Goal: Find specific page/section: Find specific page/section

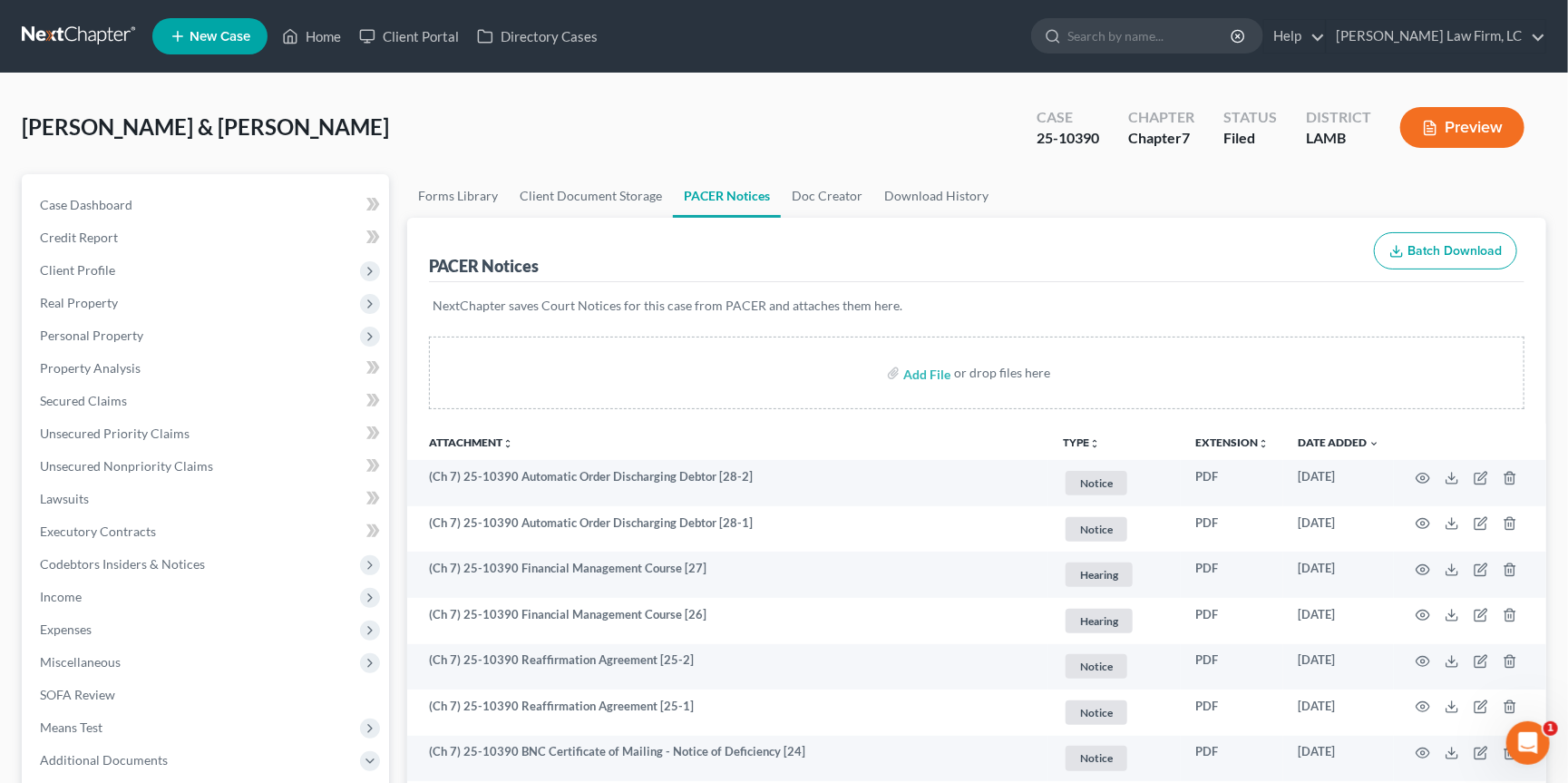
click at [69, 44] on link at bounding box center [80, 37] width 116 height 33
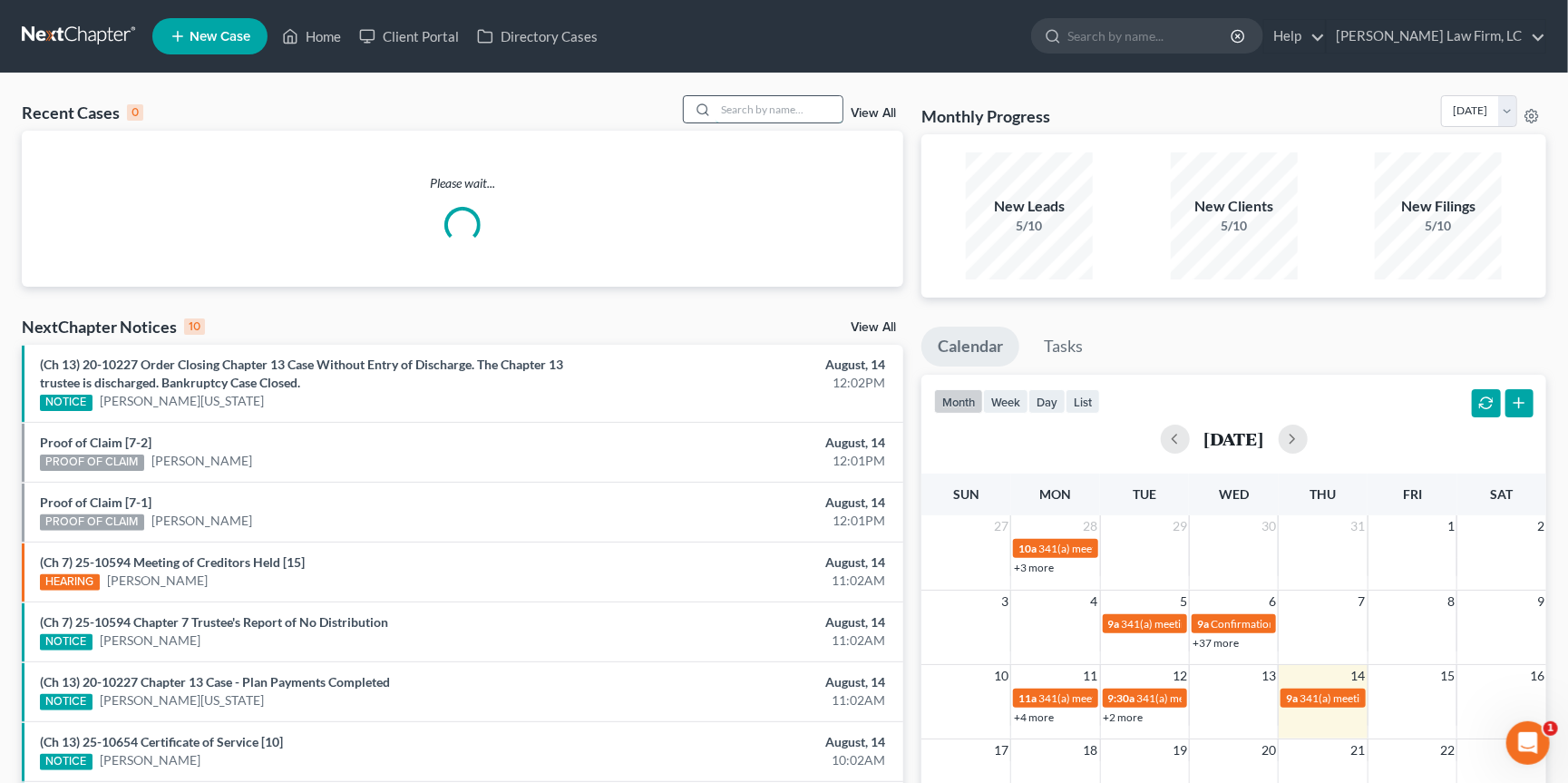
click at [820, 118] on input "search" at bounding box center [779, 109] width 127 height 26
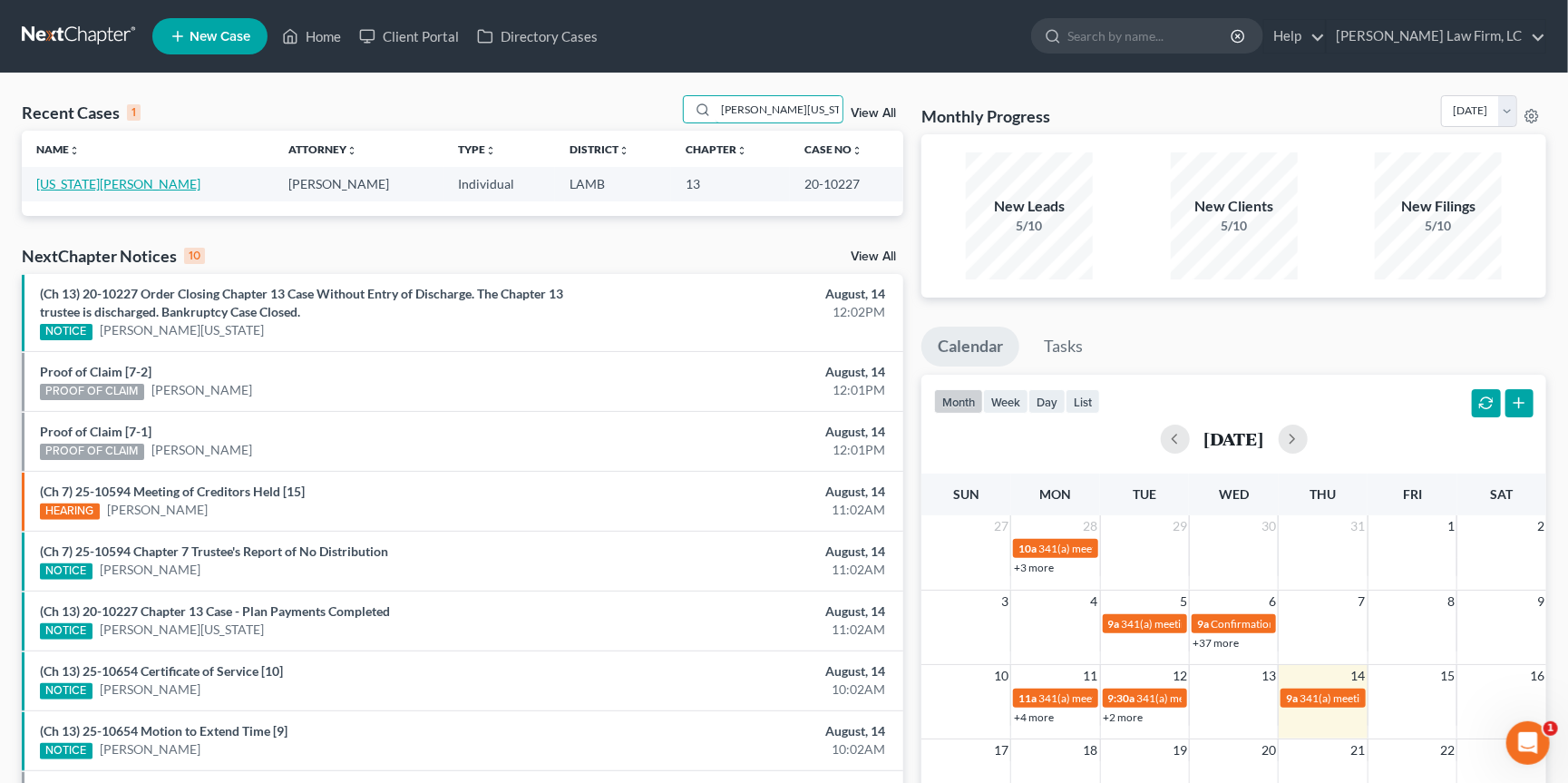
type input "Gerald Washington"
click at [113, 186] on link "[US_STATE][PERSON_NAME]" at bounding box center [119, 184] width 164 height 15
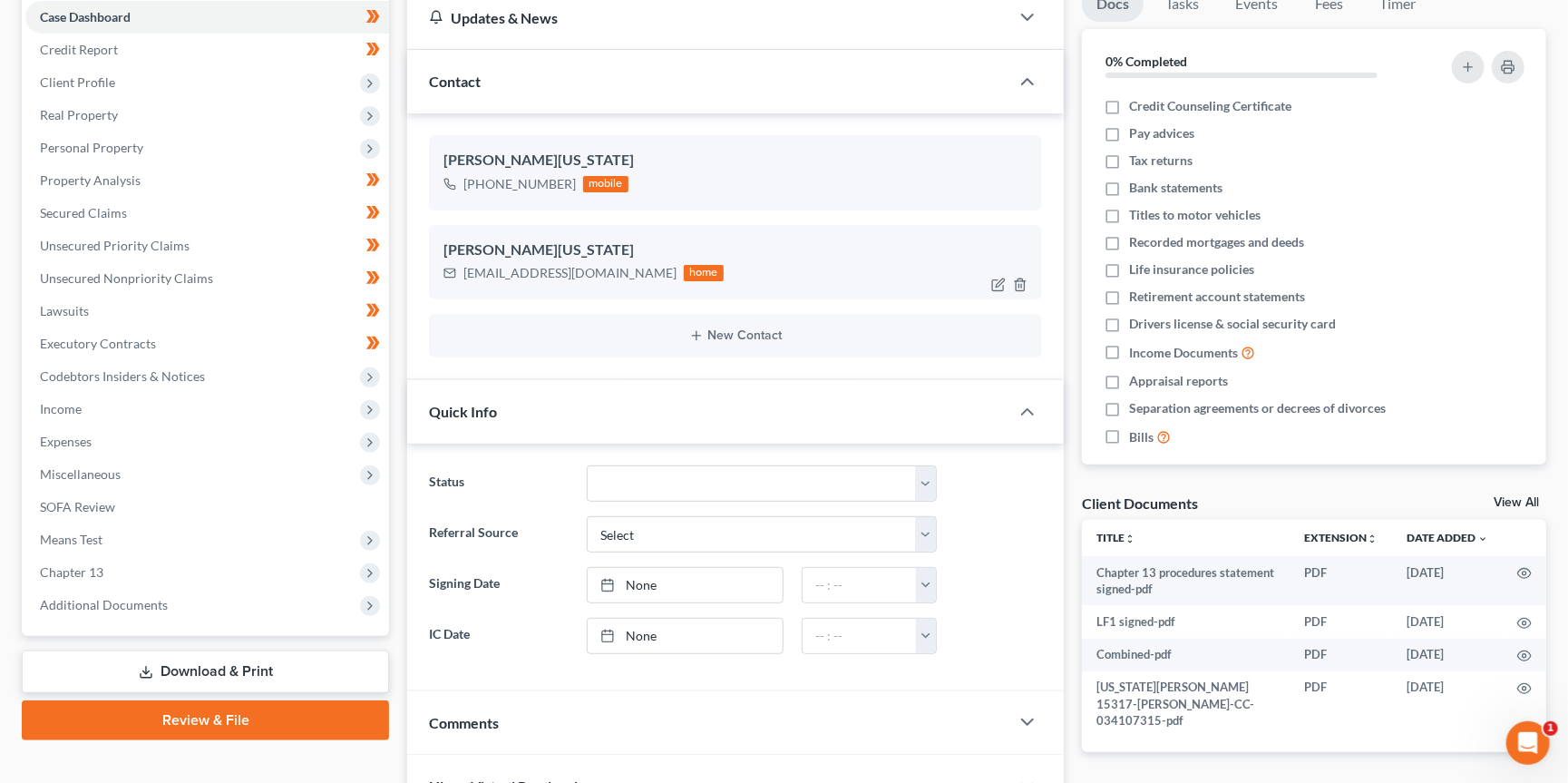
scroll to position [334, 0]
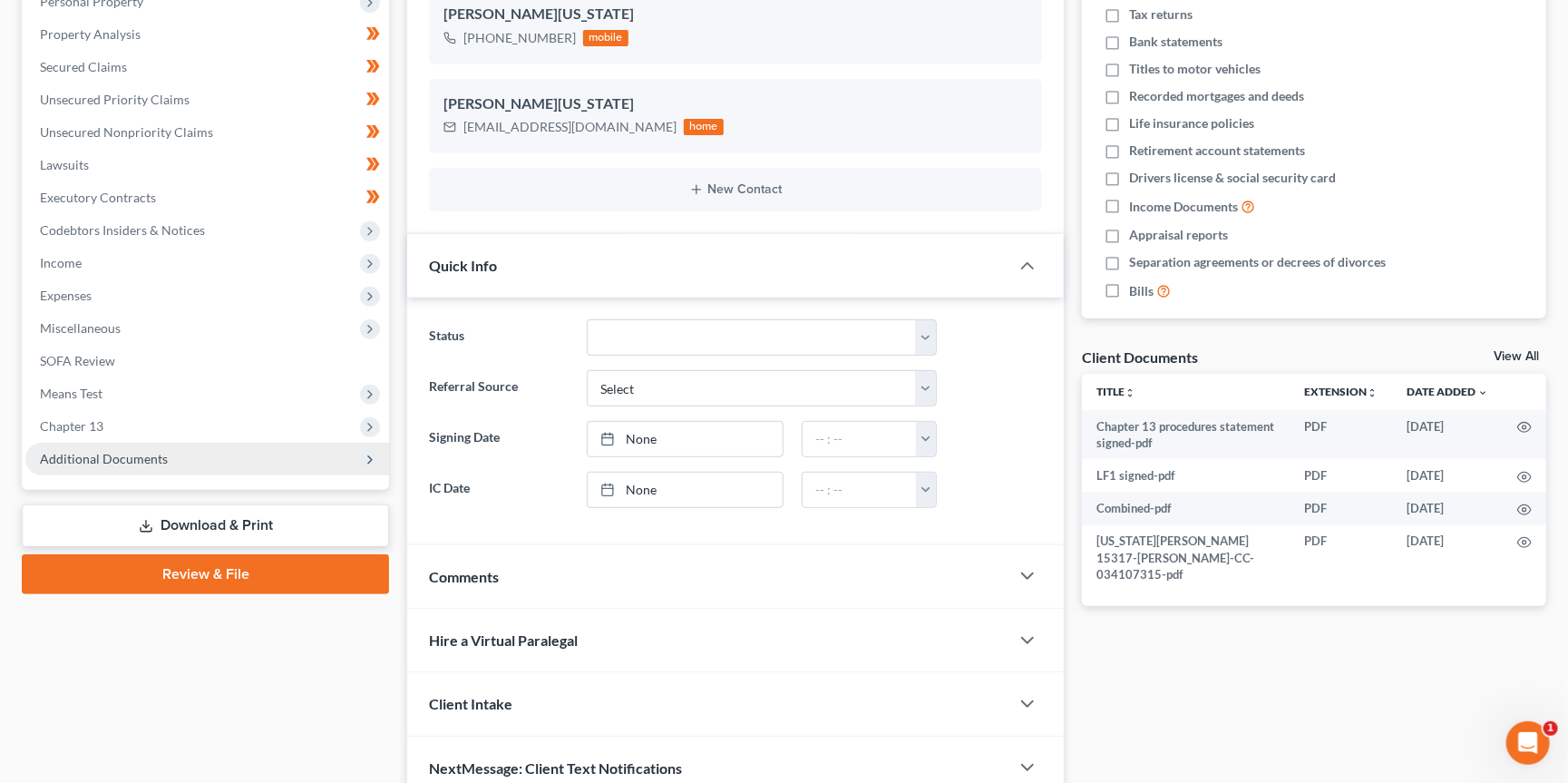
click at [295, 443] on span "Additional Documents" at bounding box center [206, 459] width 363 height 33
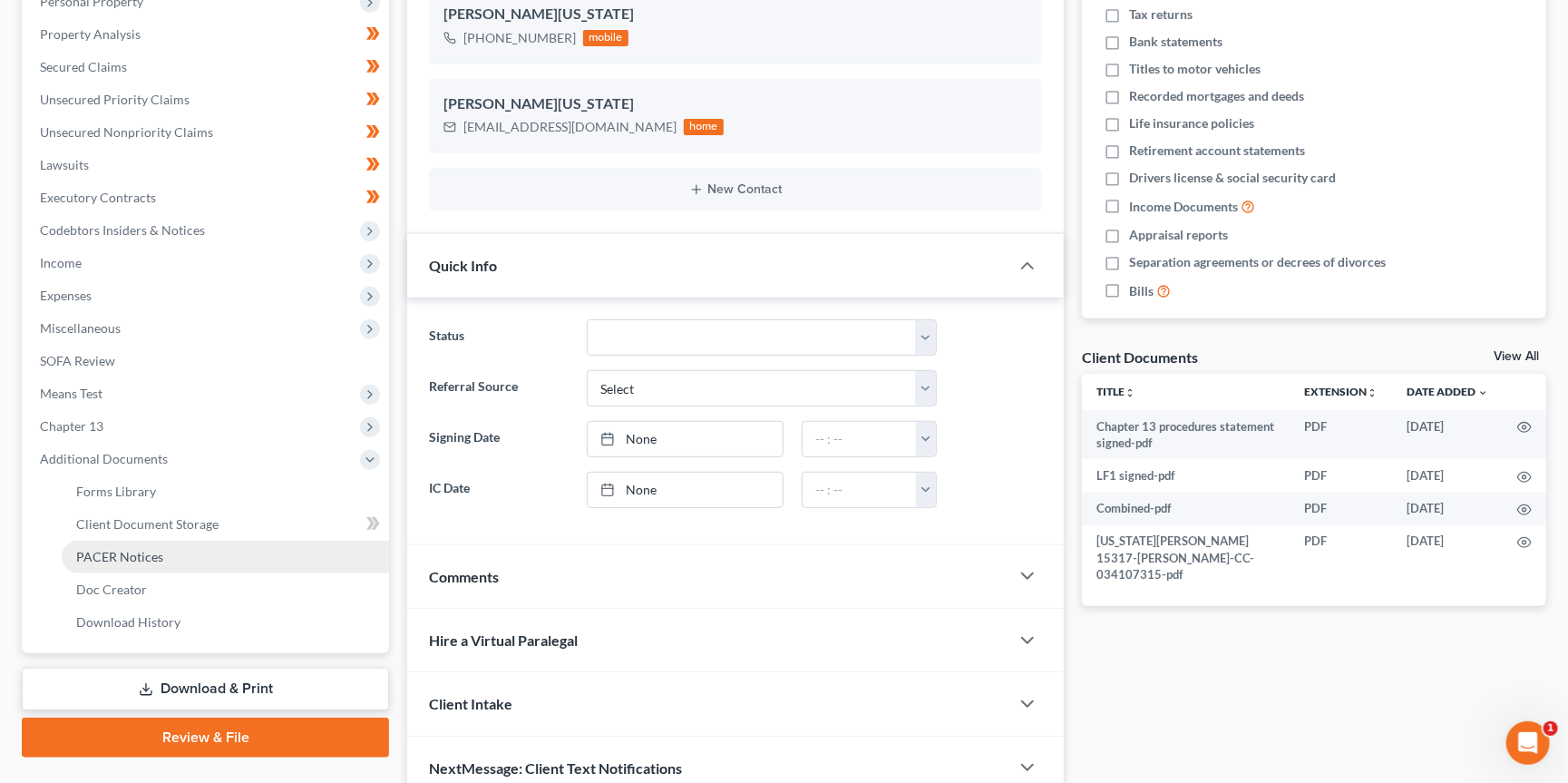
click at [279, 541] on link "PACER Notices" at bounding box center [226, 557] width 328 height 33
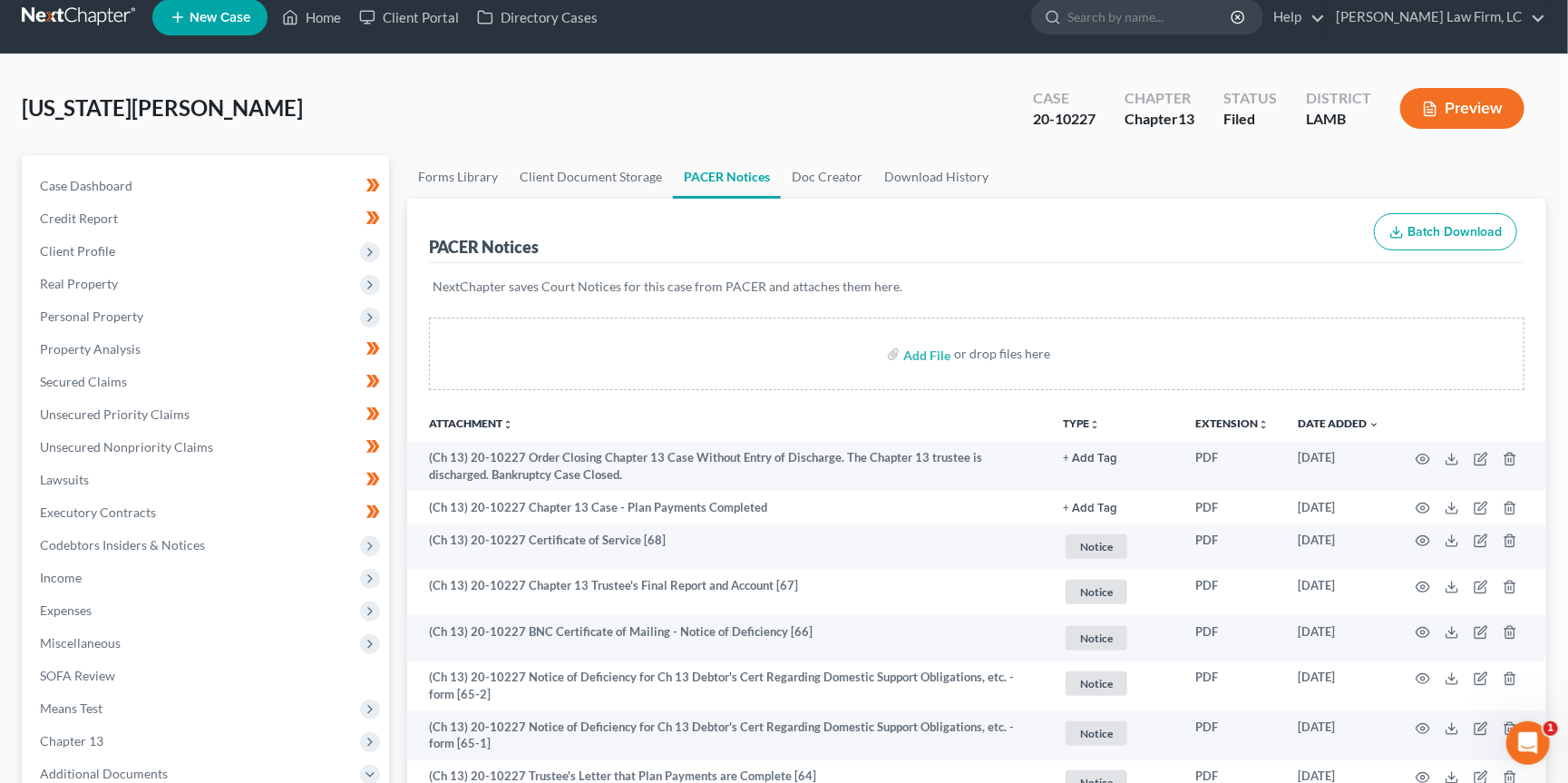
scroll to position [23, 0]
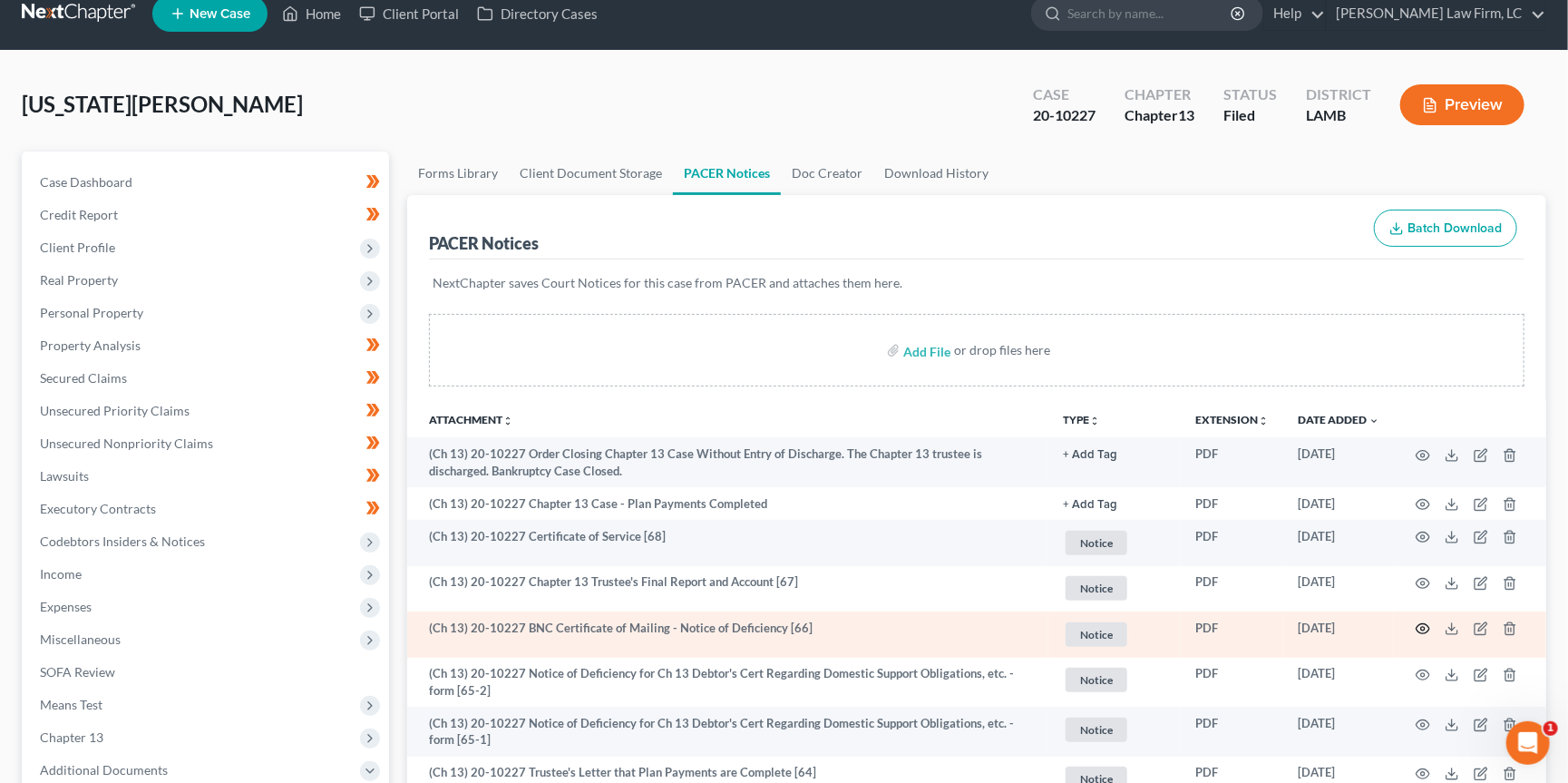
click at [1421, 625] on icon "button" at bounding box center [1422, 628] width 14 height 14
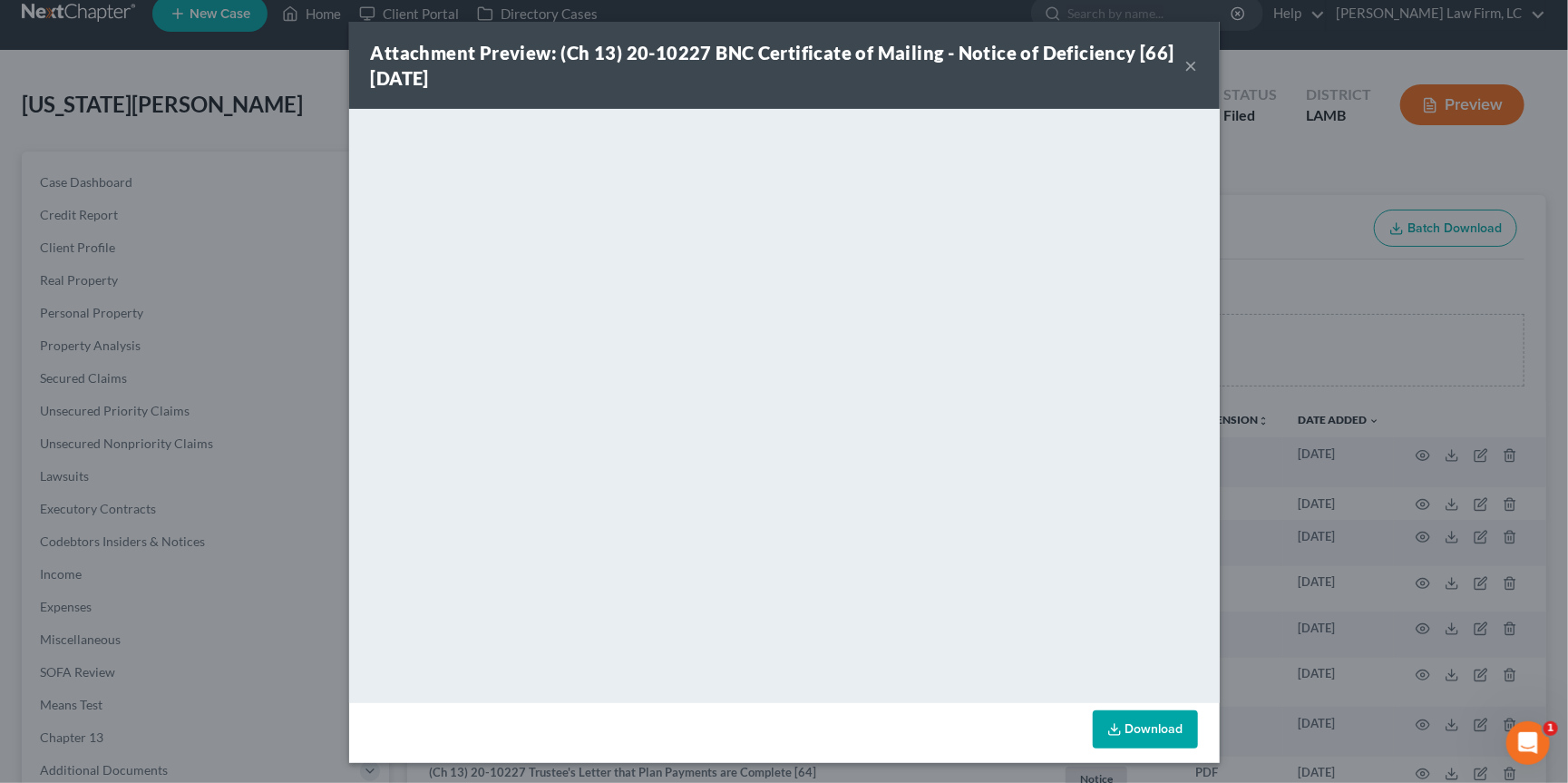
click at [1256, 364] on div "Attachment Preview: (Ch 13) 20-10227 BNC Certificate of Mailing - Notice of Def…" at bounding box center [784, 392] width 1568 height 783
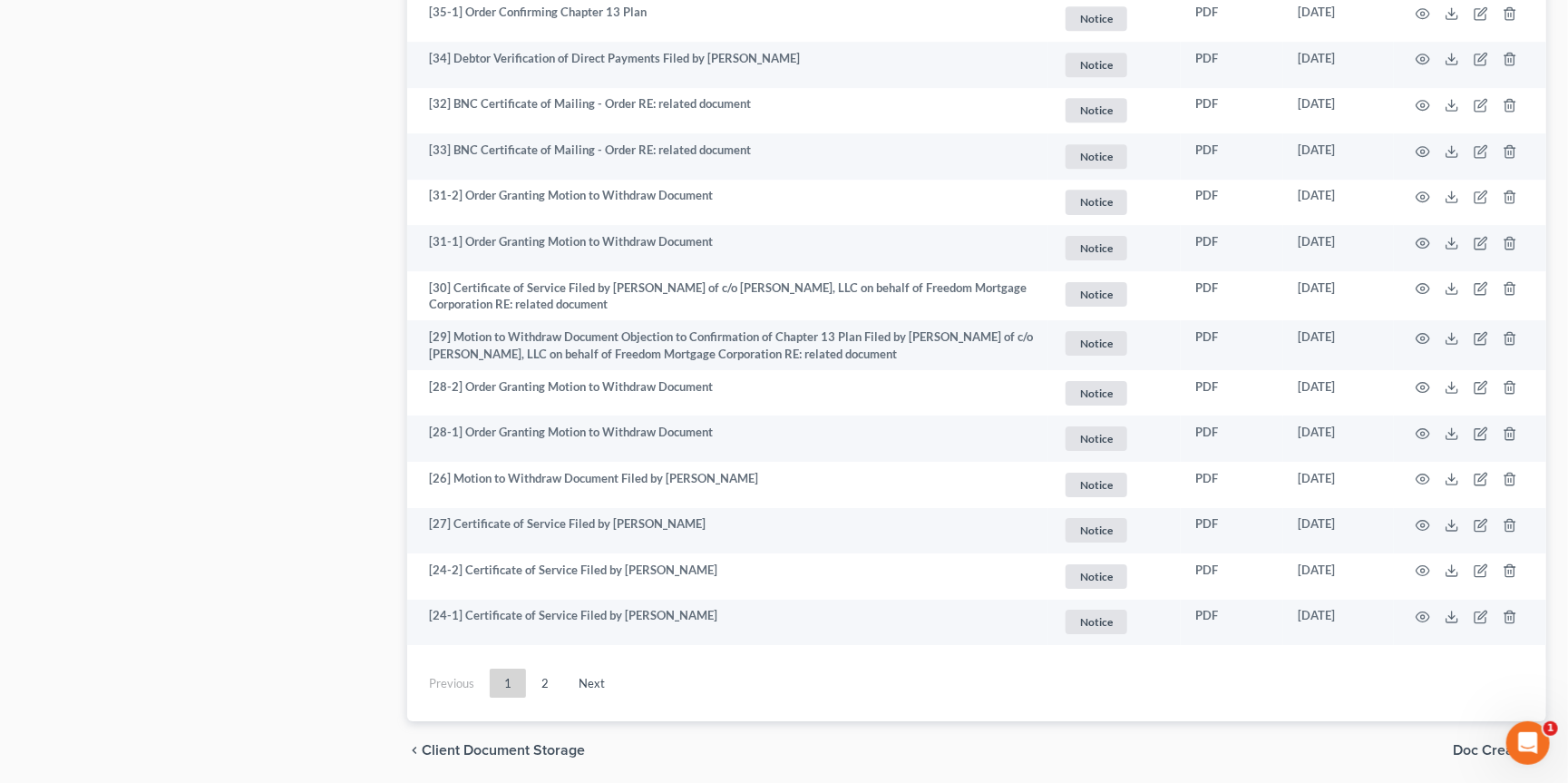
scroll to position [3146, 0]
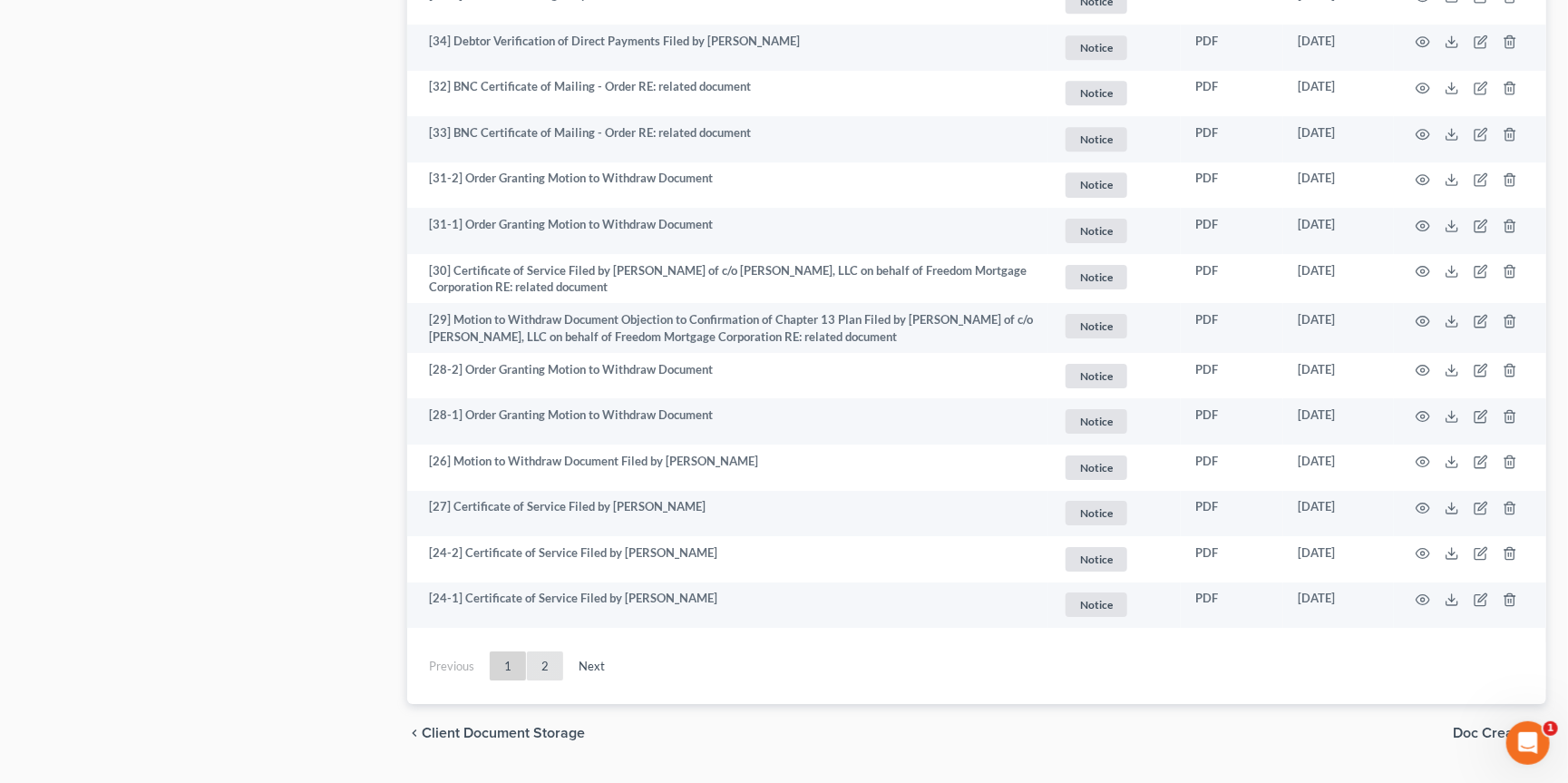
click at [542, 652] on link "2" at bounding box center [545, 666] width 37 height 29
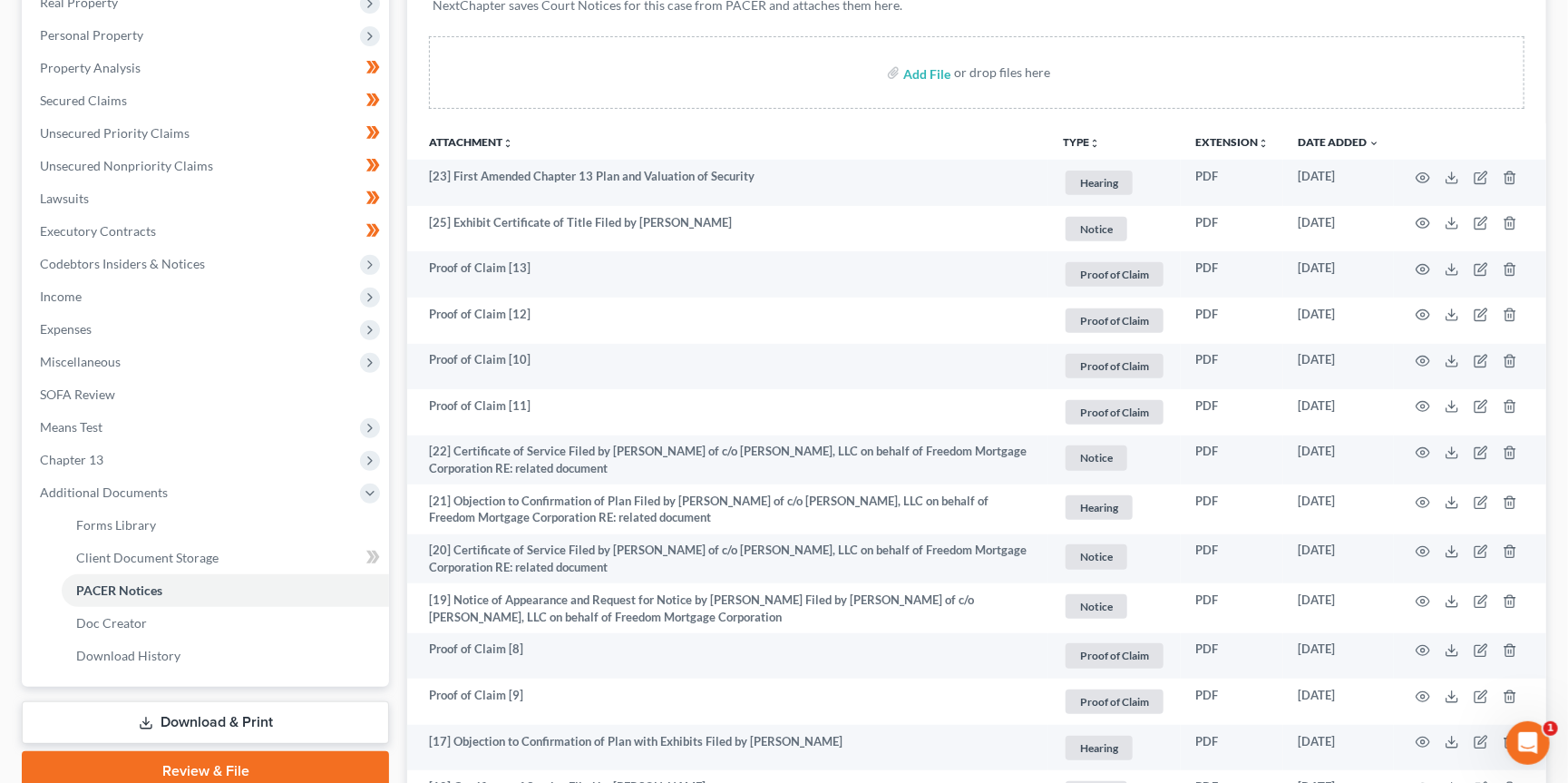
scroll to position [298, 0]
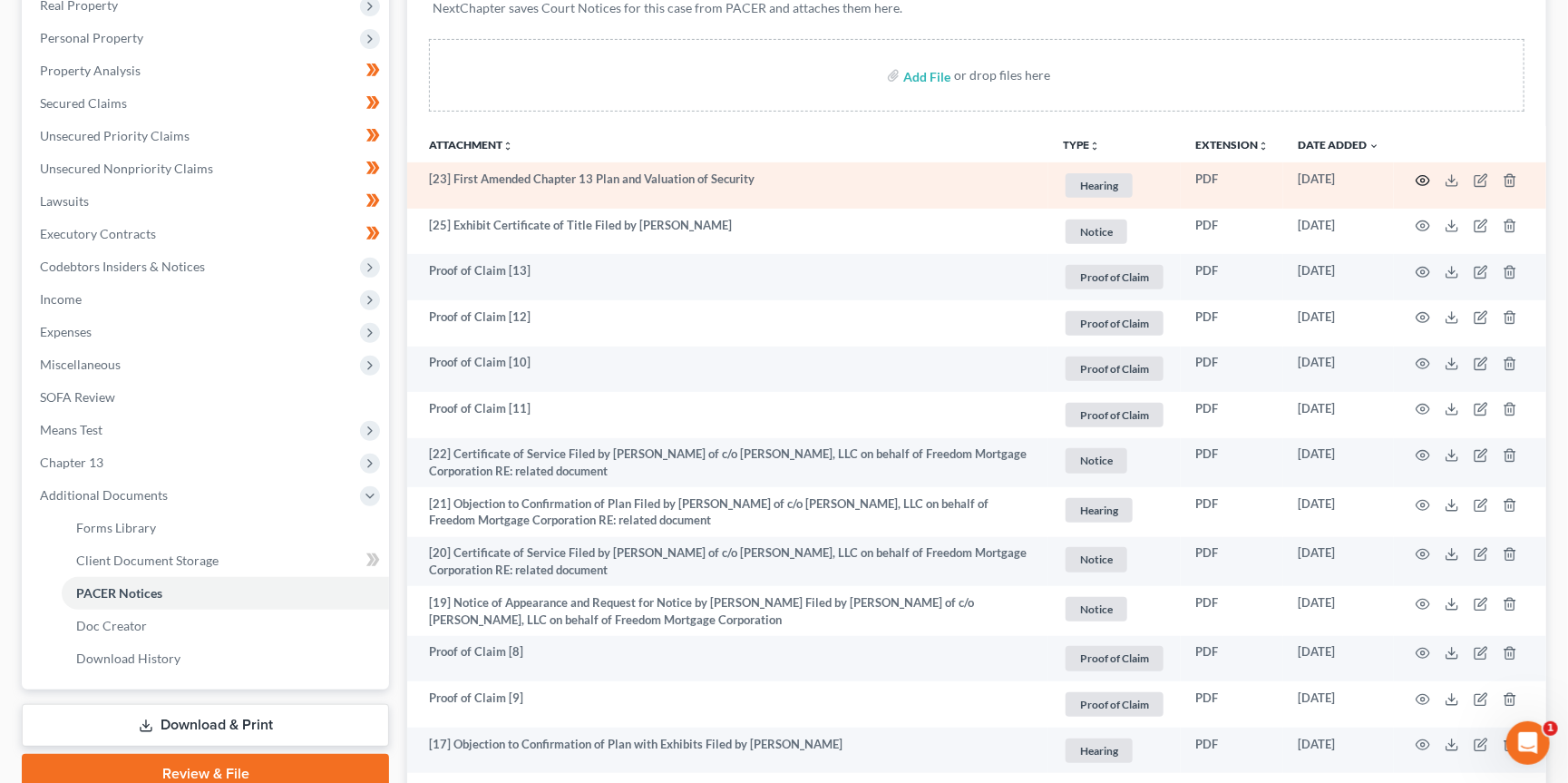
click at [1424, 176] on icon "button" at bounding box center [1422, 180] width 14 height 14
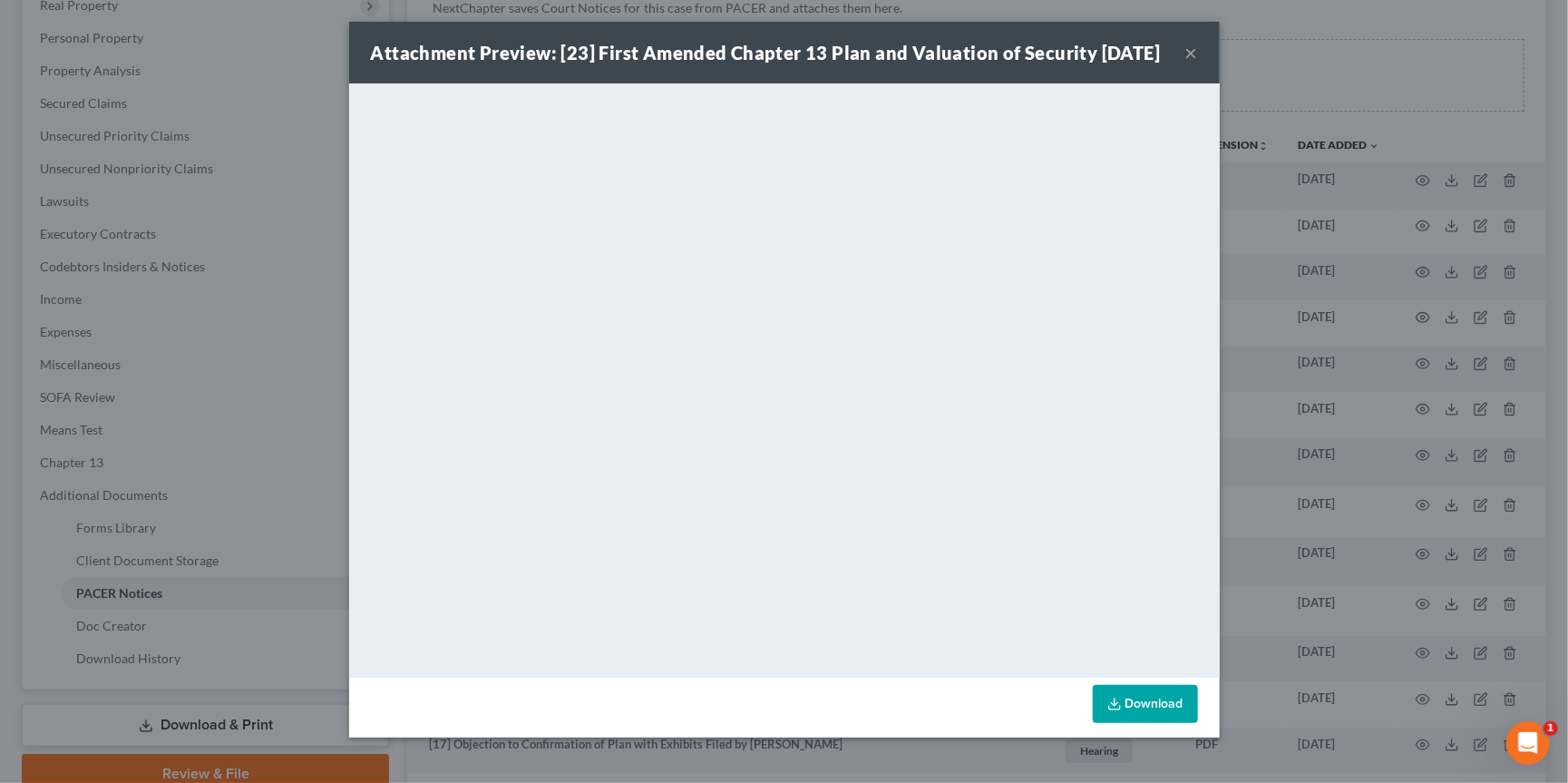
click at [1188, 64] on button "×" at bounding box center [1191, 52] width 13 height 22
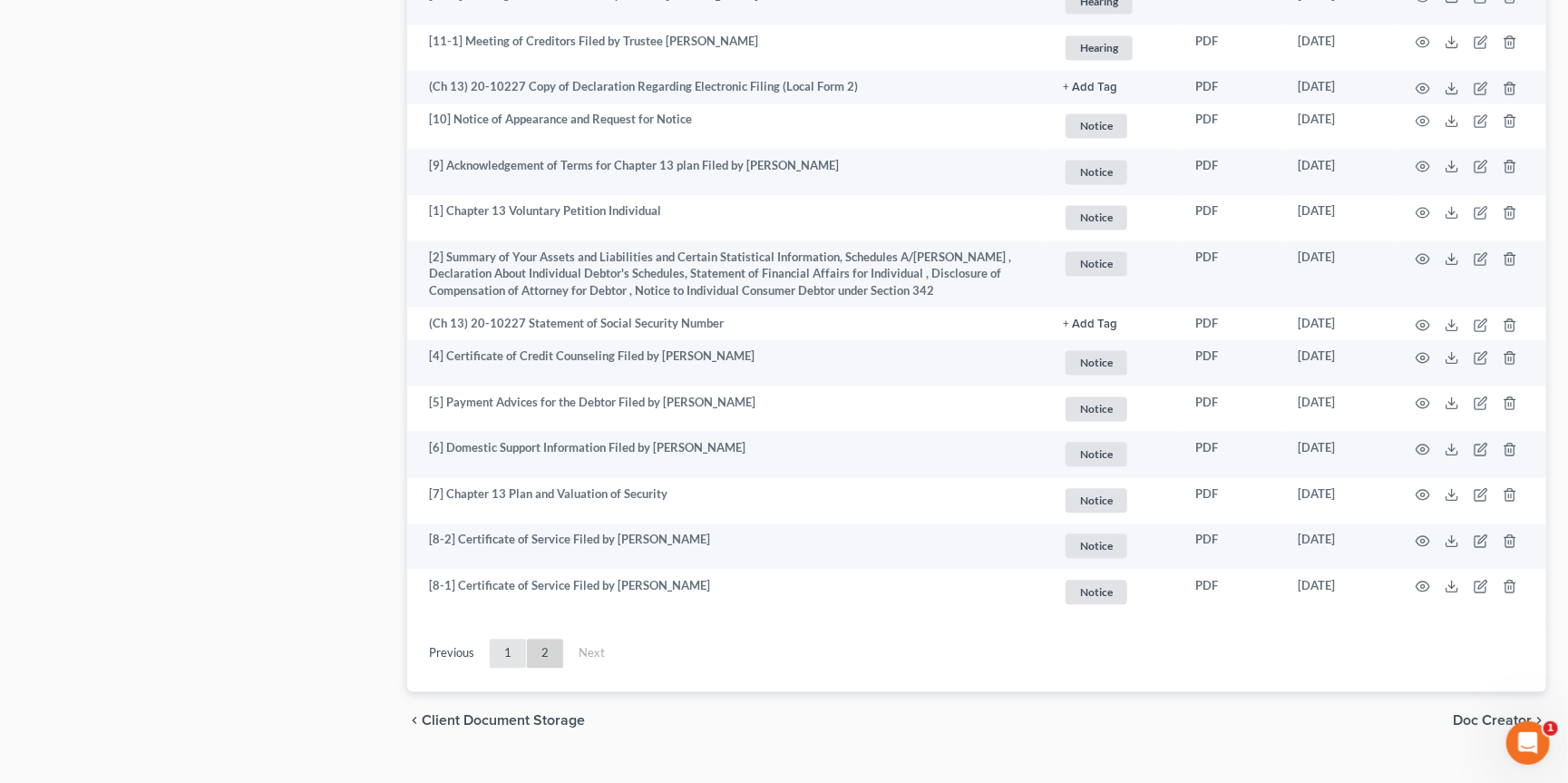
scroll to position [1950, 0]
click at [498, 639] on link "1" at bounding box center [508, 654] width 37 height 29
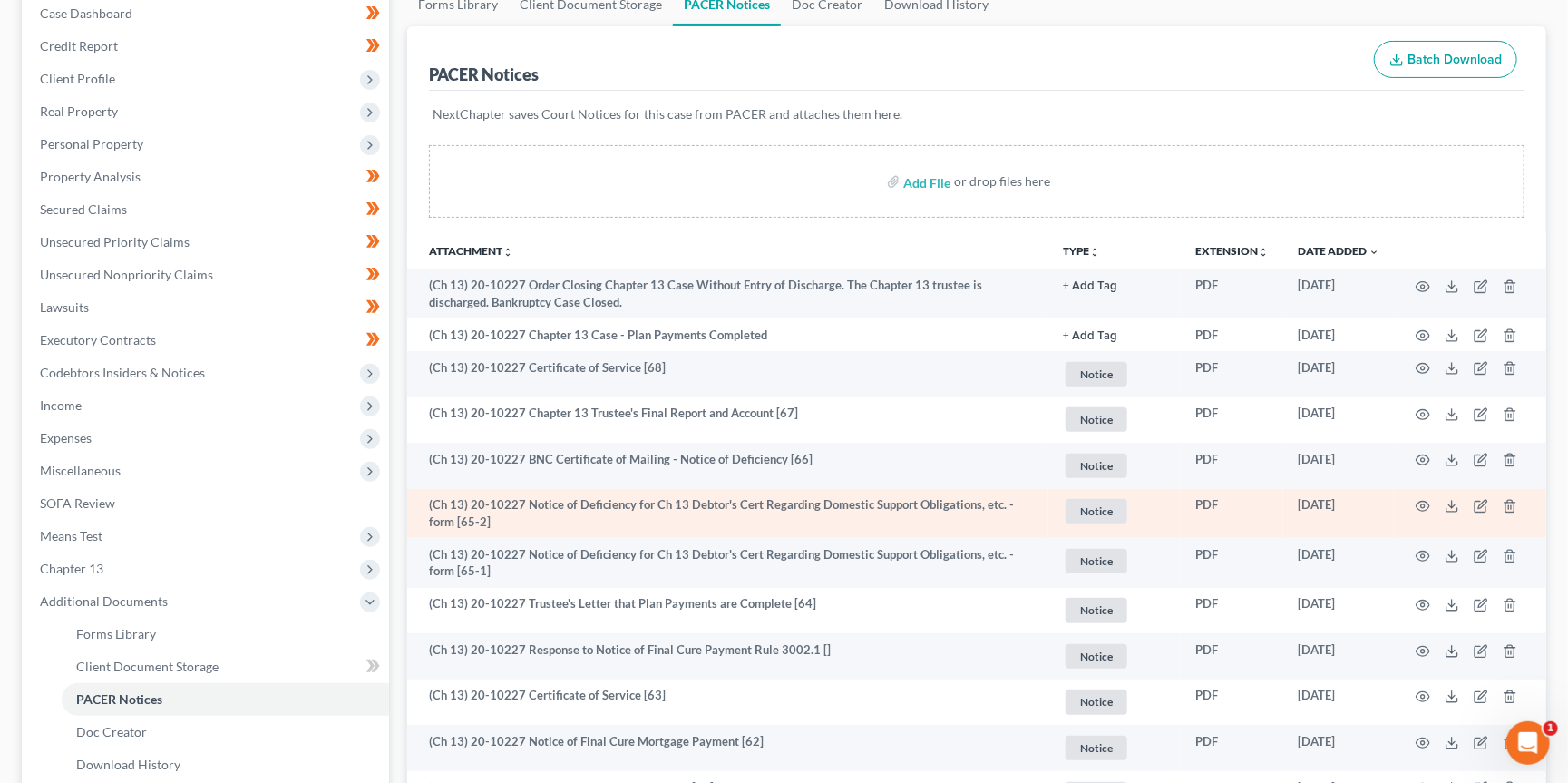
scroll to position [194, 0]
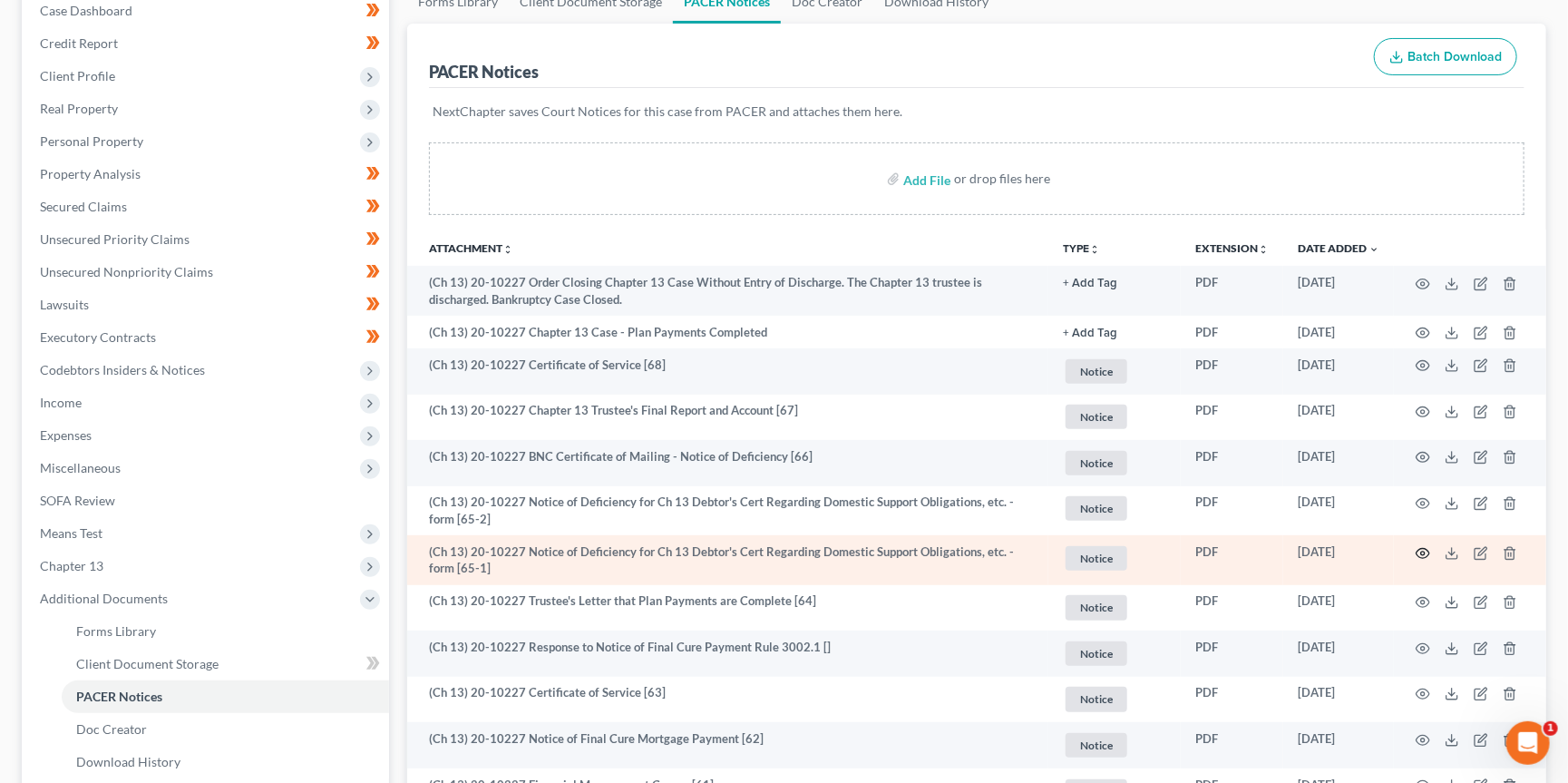
click at [1421, 548] on icon "button" at bounding box center [1423, 553] width 13 height 10
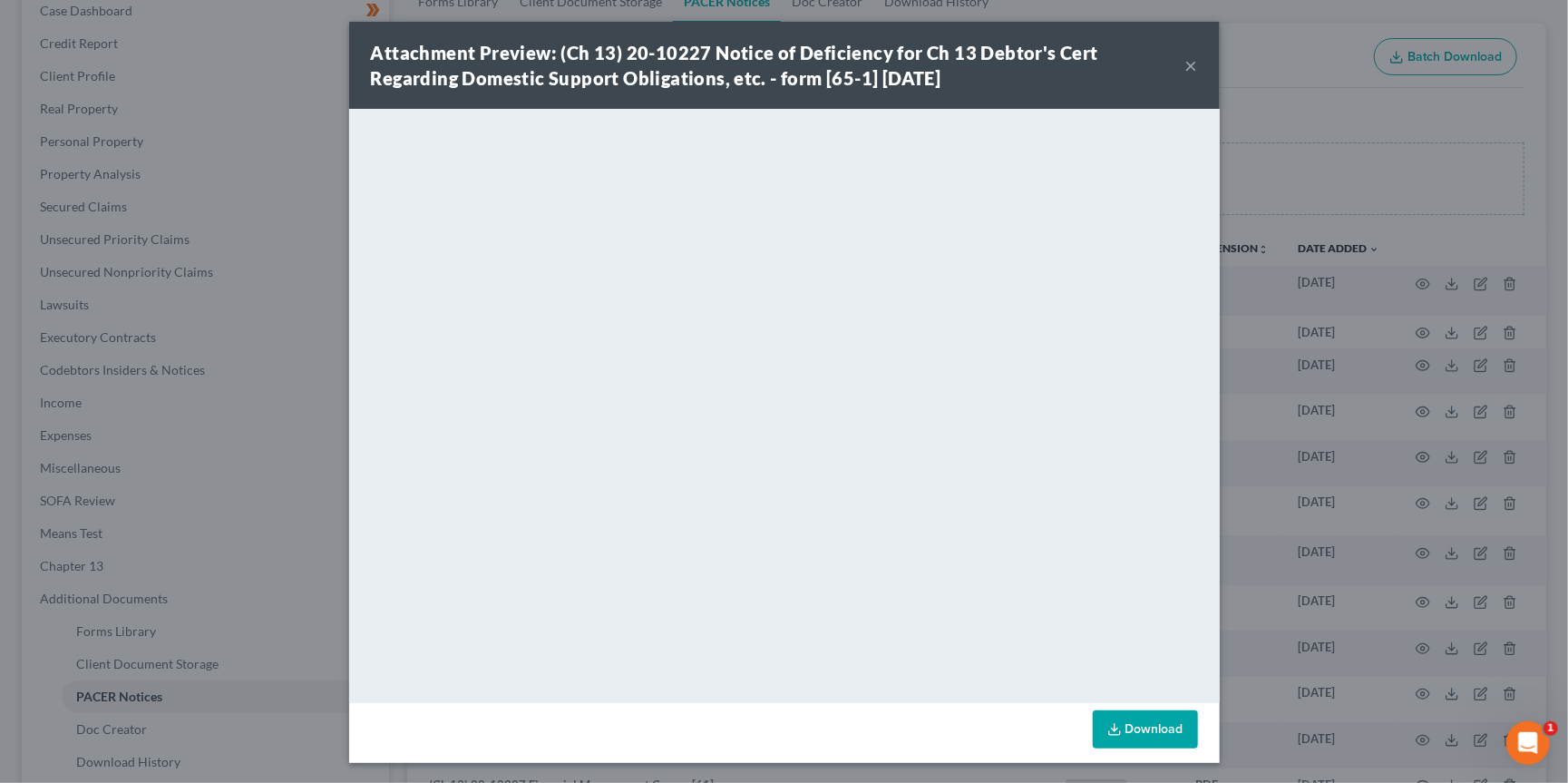
click at [1188, 62] on button "×" at bounding box center [1191, 65] width 13 height 22
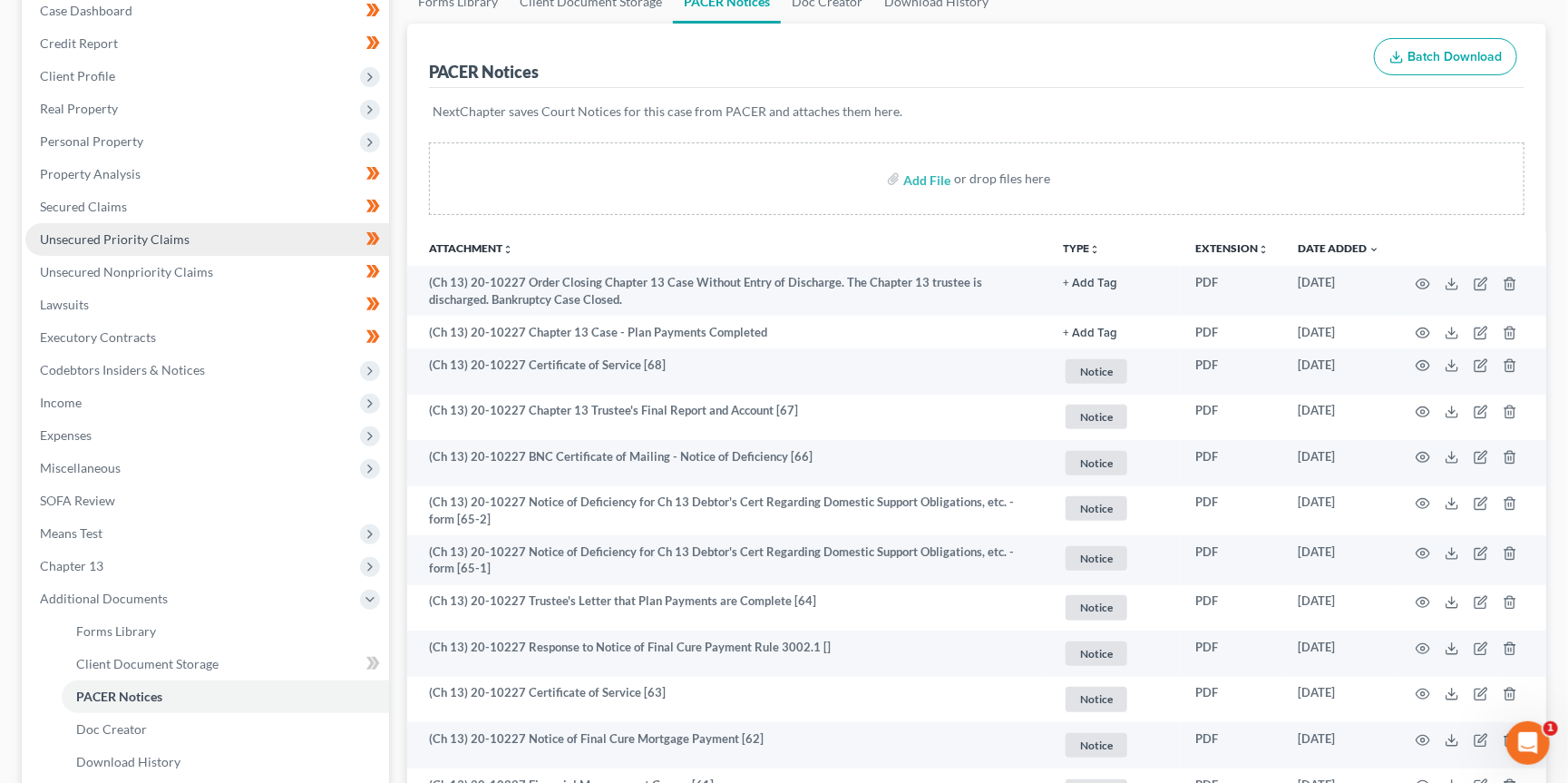
click at [182, 231] on span "Unsecured Priority Claims" at bounding box center [114, 239] width 149 height 15
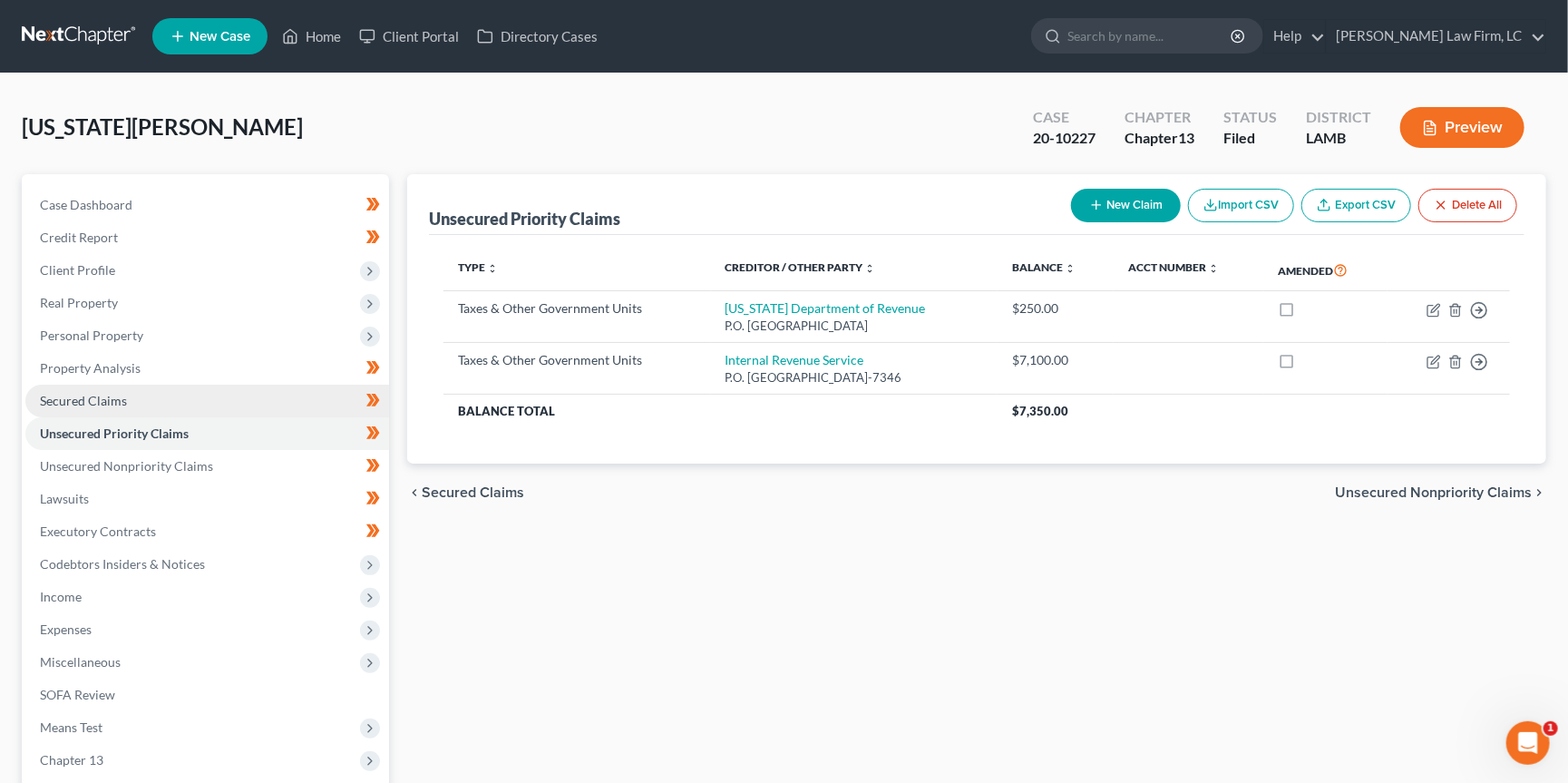
click at [174, 398] on link "Secured Claims" at bounding box center [206, 401] width 363 height 33
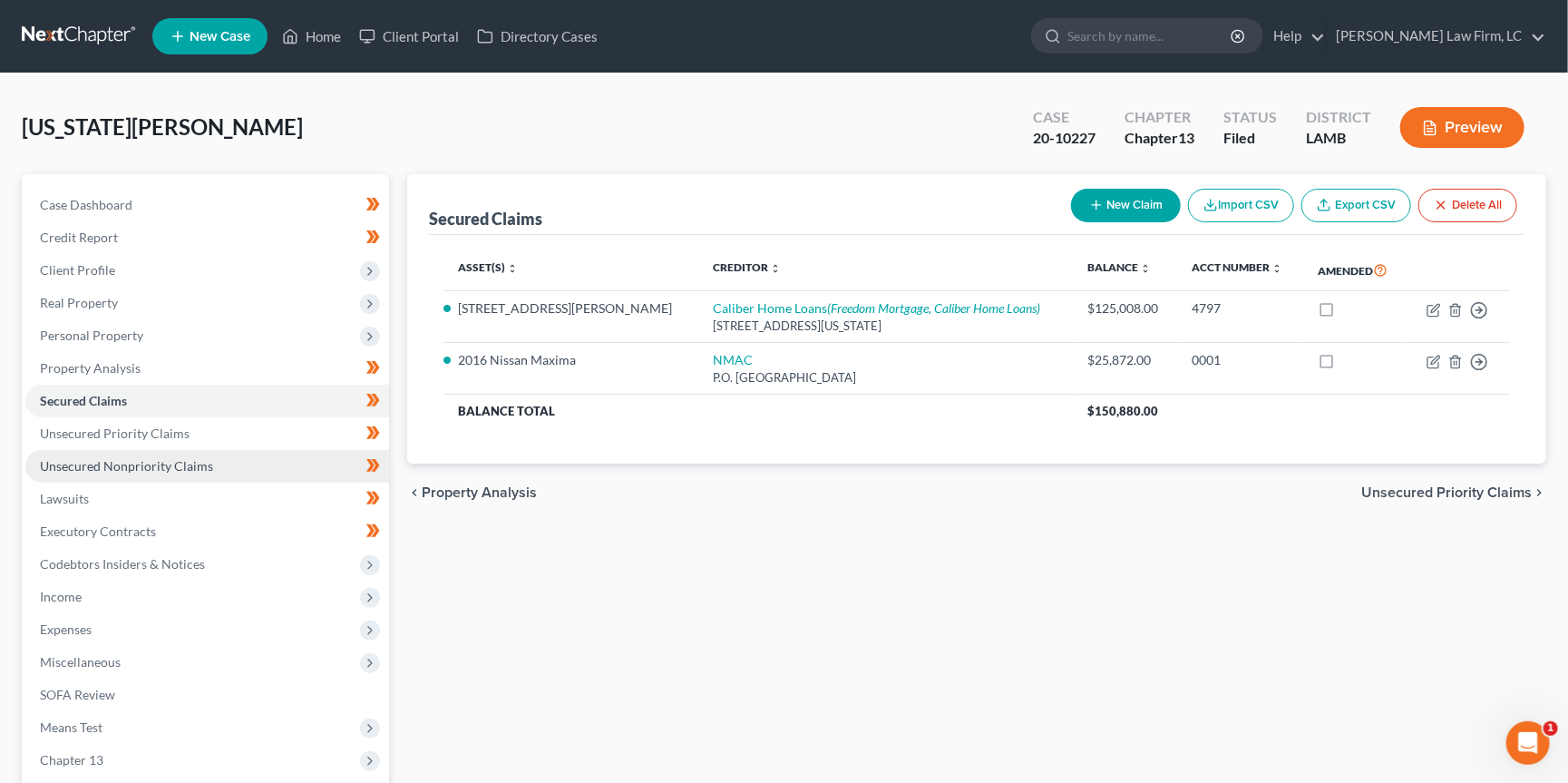
click at [189, 458] on span "Unsecured Nonpriority Claims" at bounding box center [126, 466] width 173 height 15
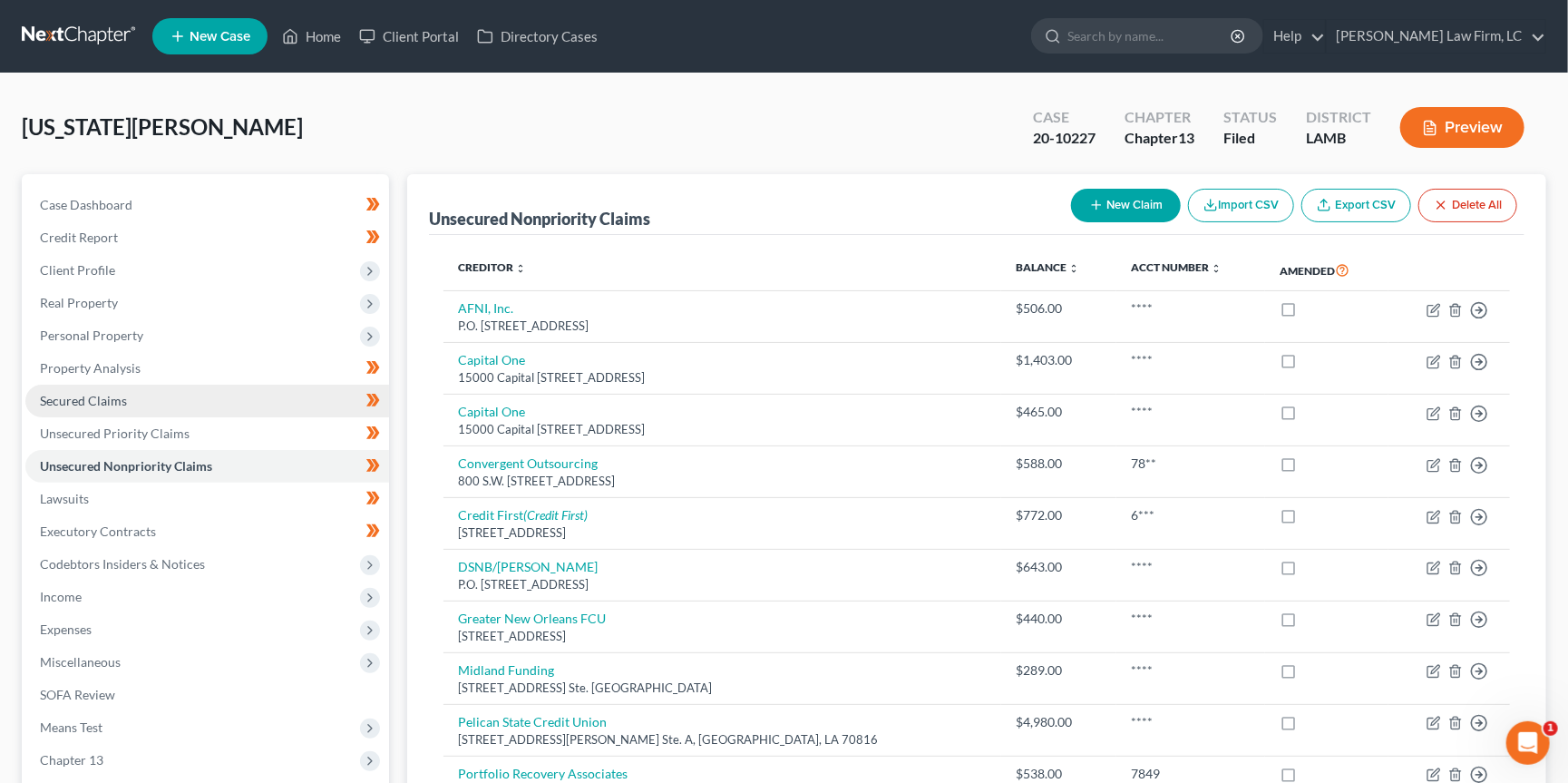
click at [203, 396] on link "Secured Claims" at bounding box center [206, 401] width 363 height 33
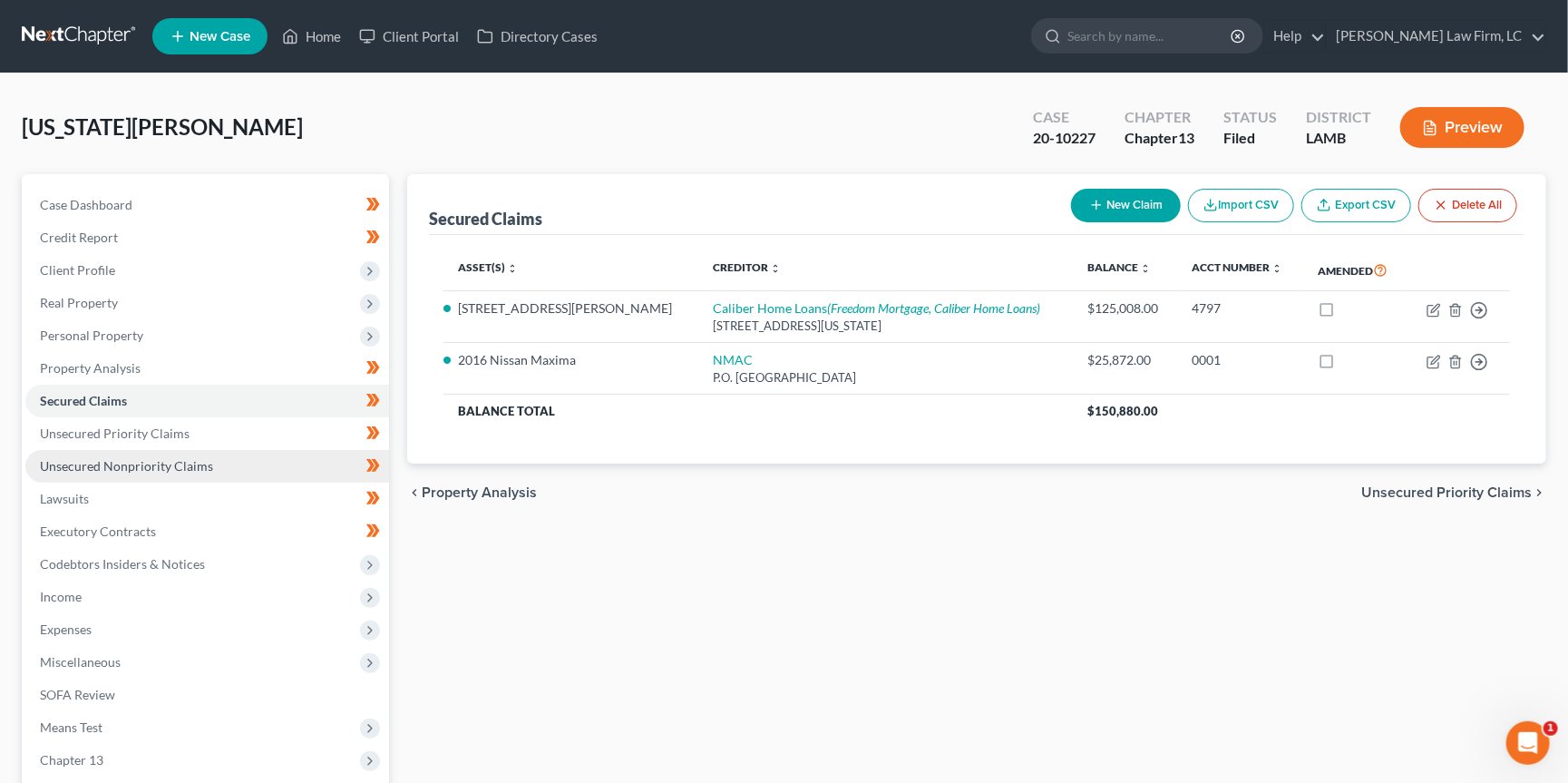
scroll to position [94, 0]
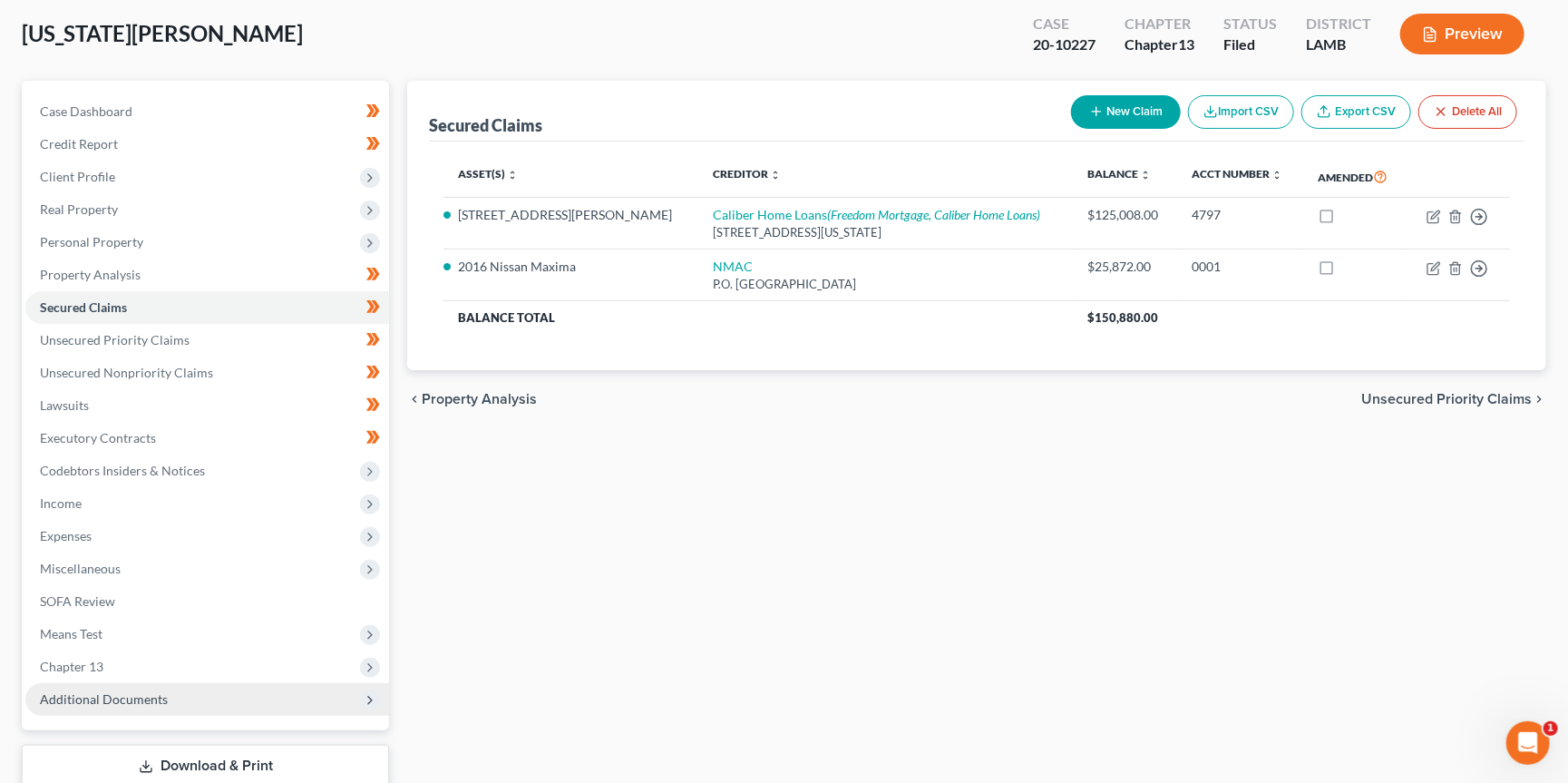
click at [190, 683] on span "Additional Documents" at bounding box center [206, 699] width 363 height 33
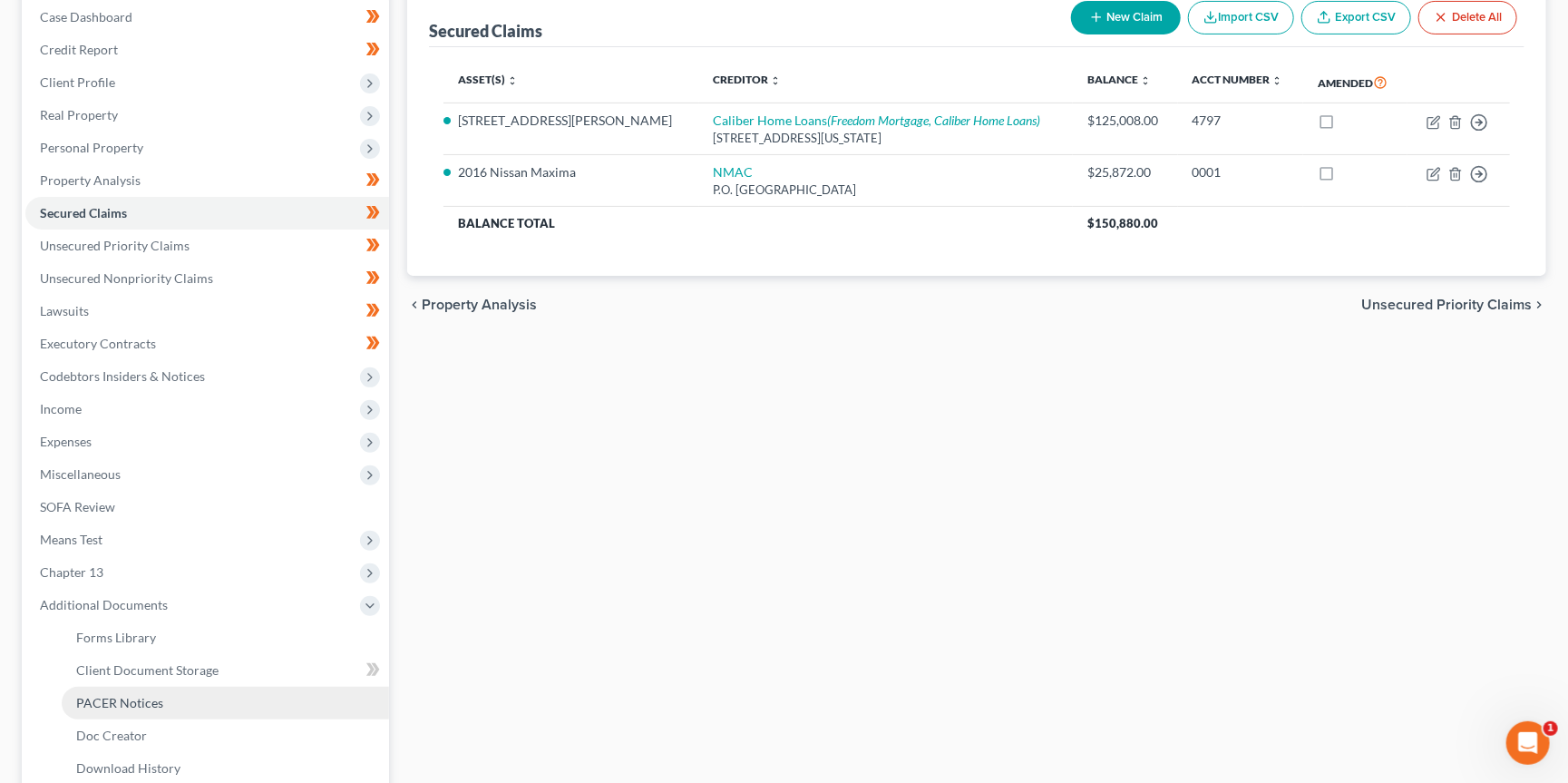
click at [235, 690] on link "PACER Notices" at bounding box center [226, 703] width 328 height 33
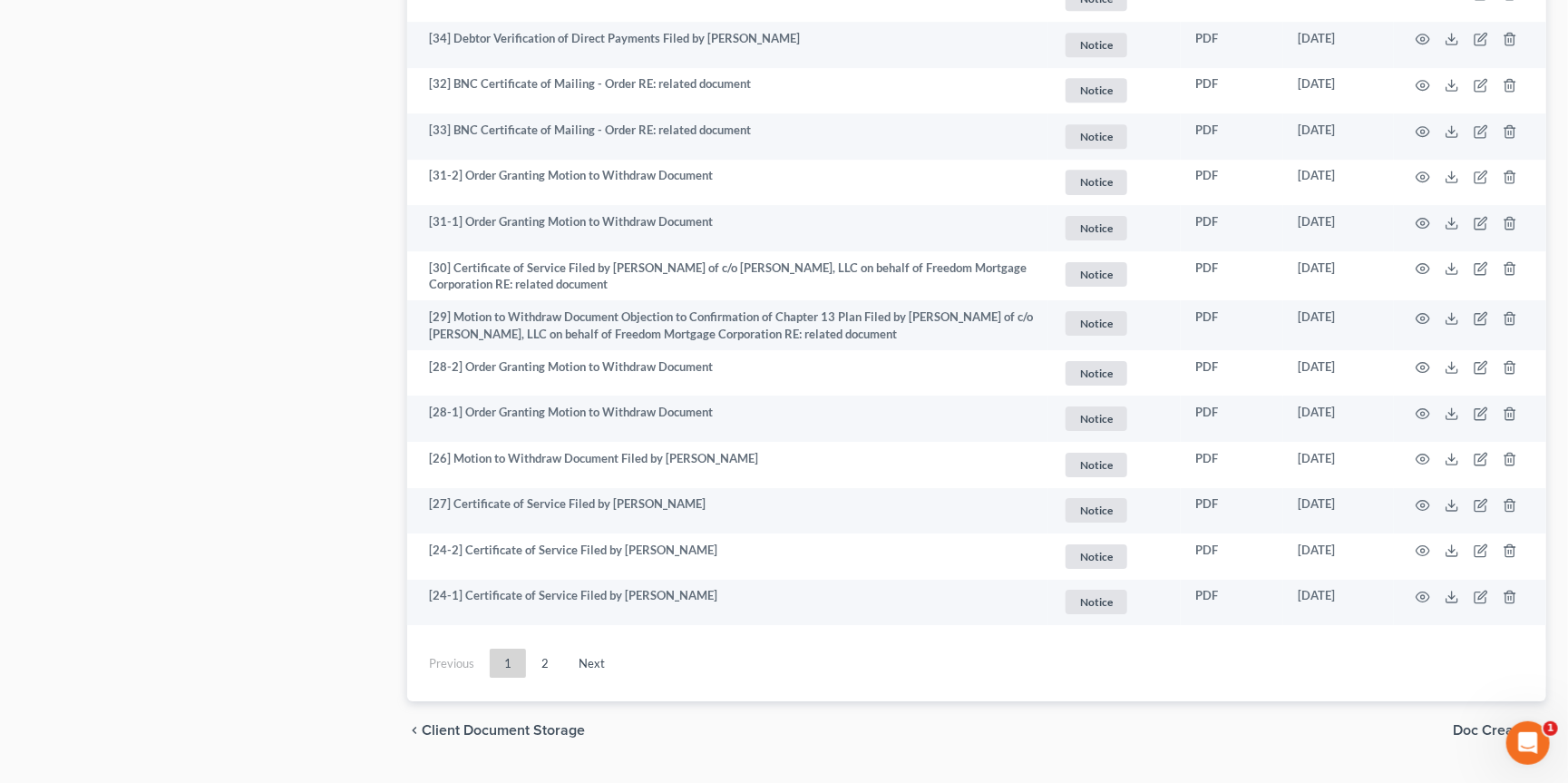
scroll to position [3147, 0]
click at [545, 650] on link "2" at bounding box center [545, 664] width 37 height 29
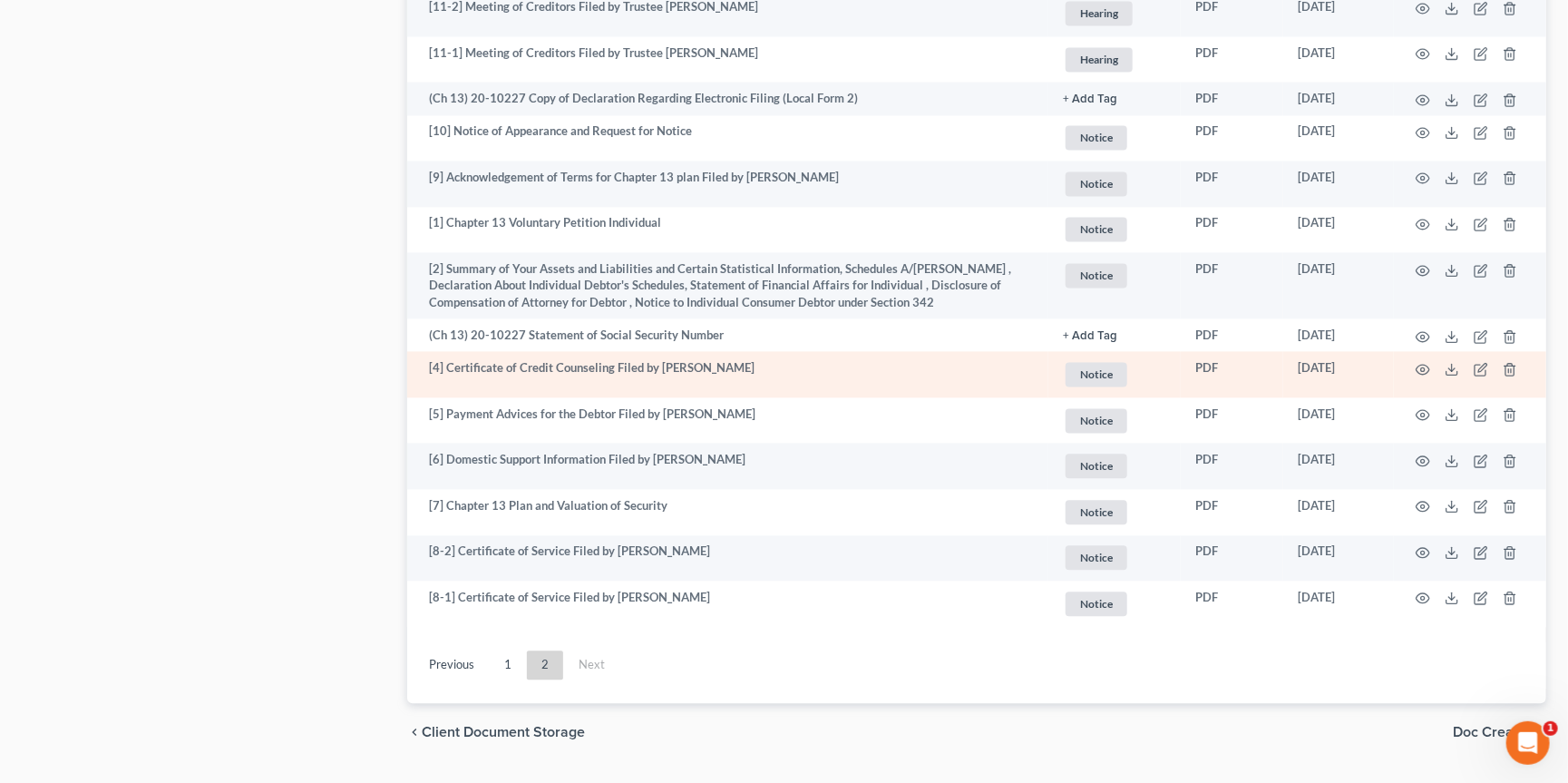
scroll to position [1934, 0]
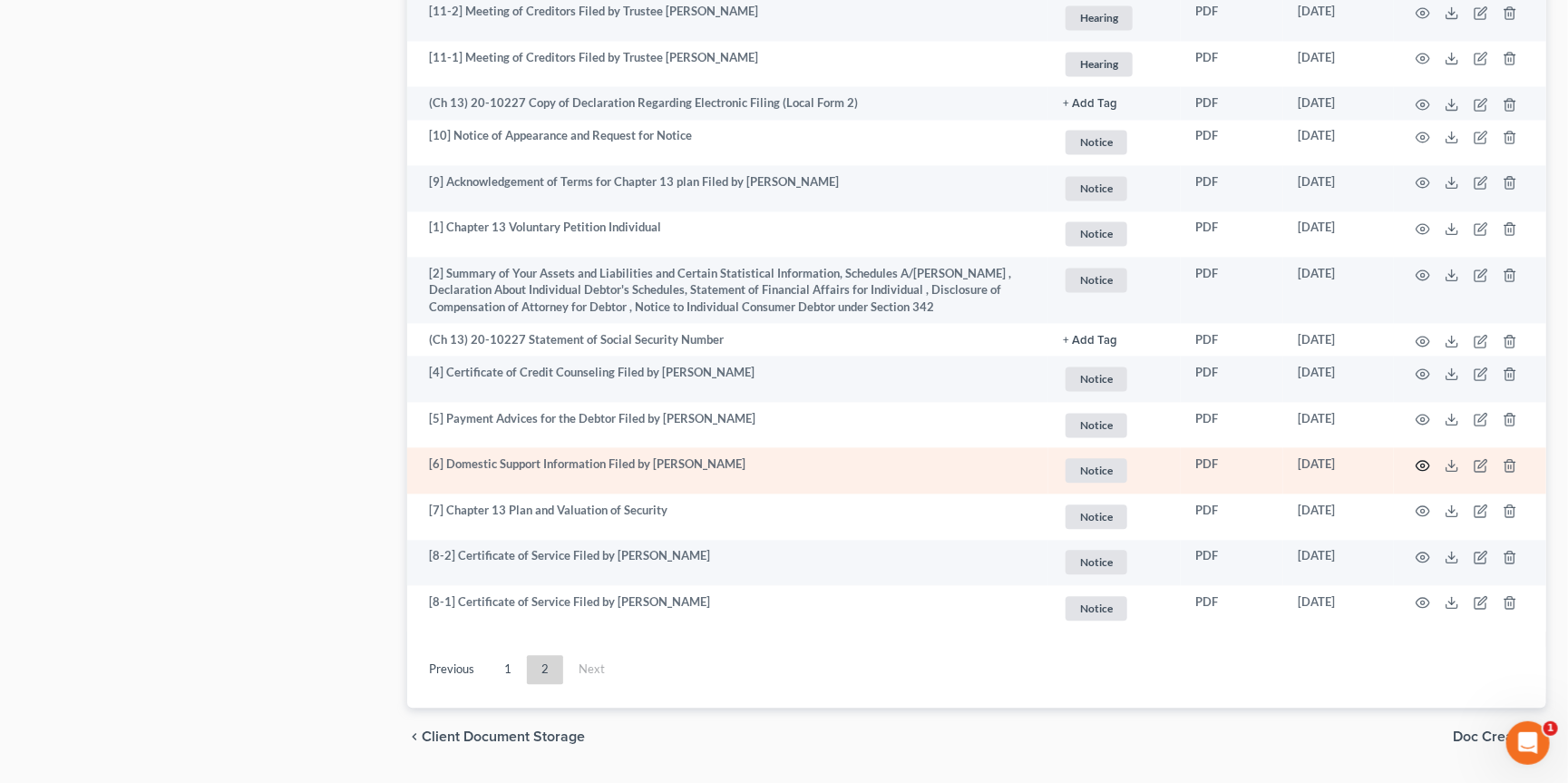
click at [1421, 464] on circle "button" at bounding box center [1422, 466] width 4 height 4
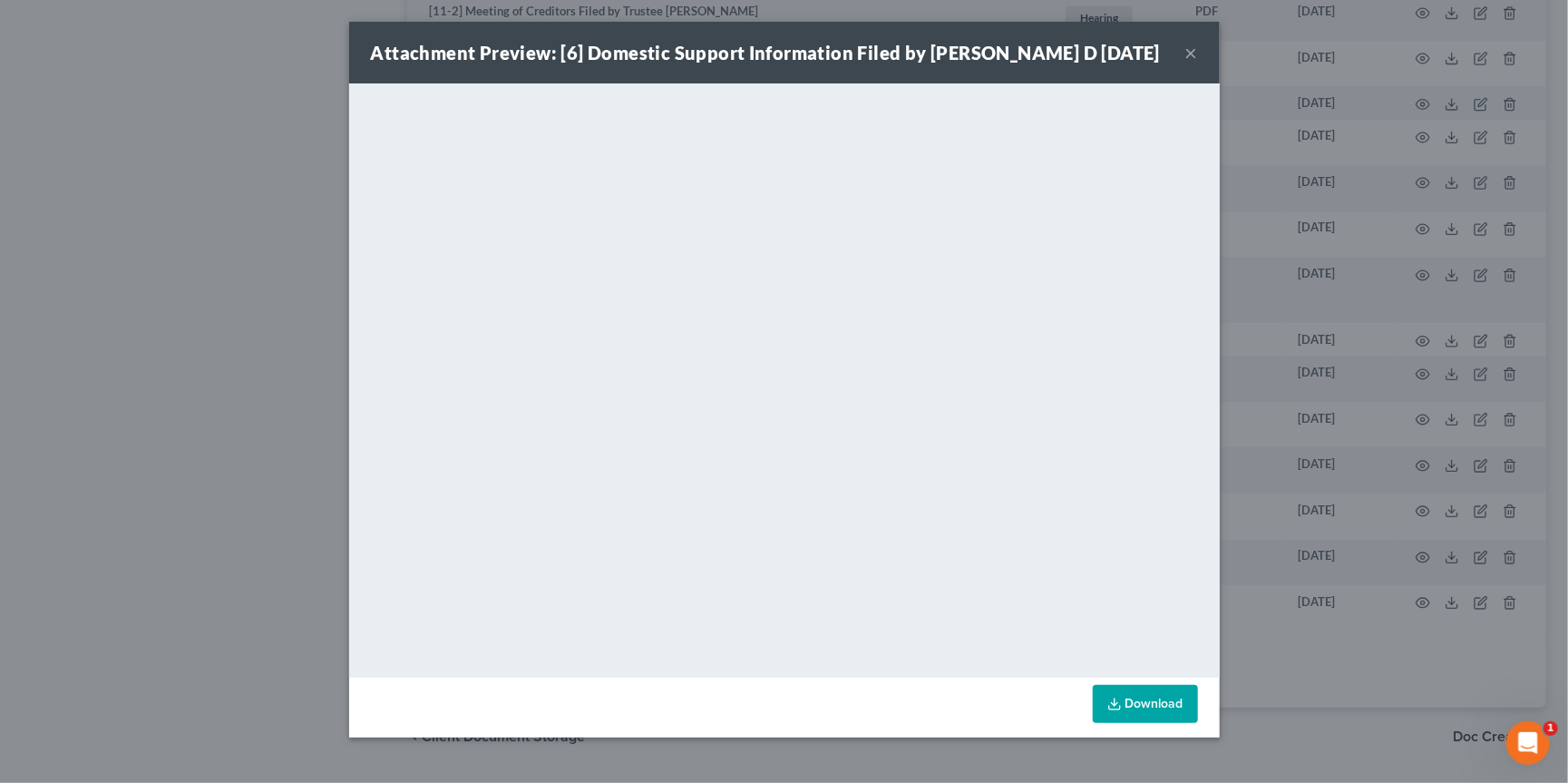
click at [1192, 56] on button "×" at bounding box center [1191, 52] width 13 height 22
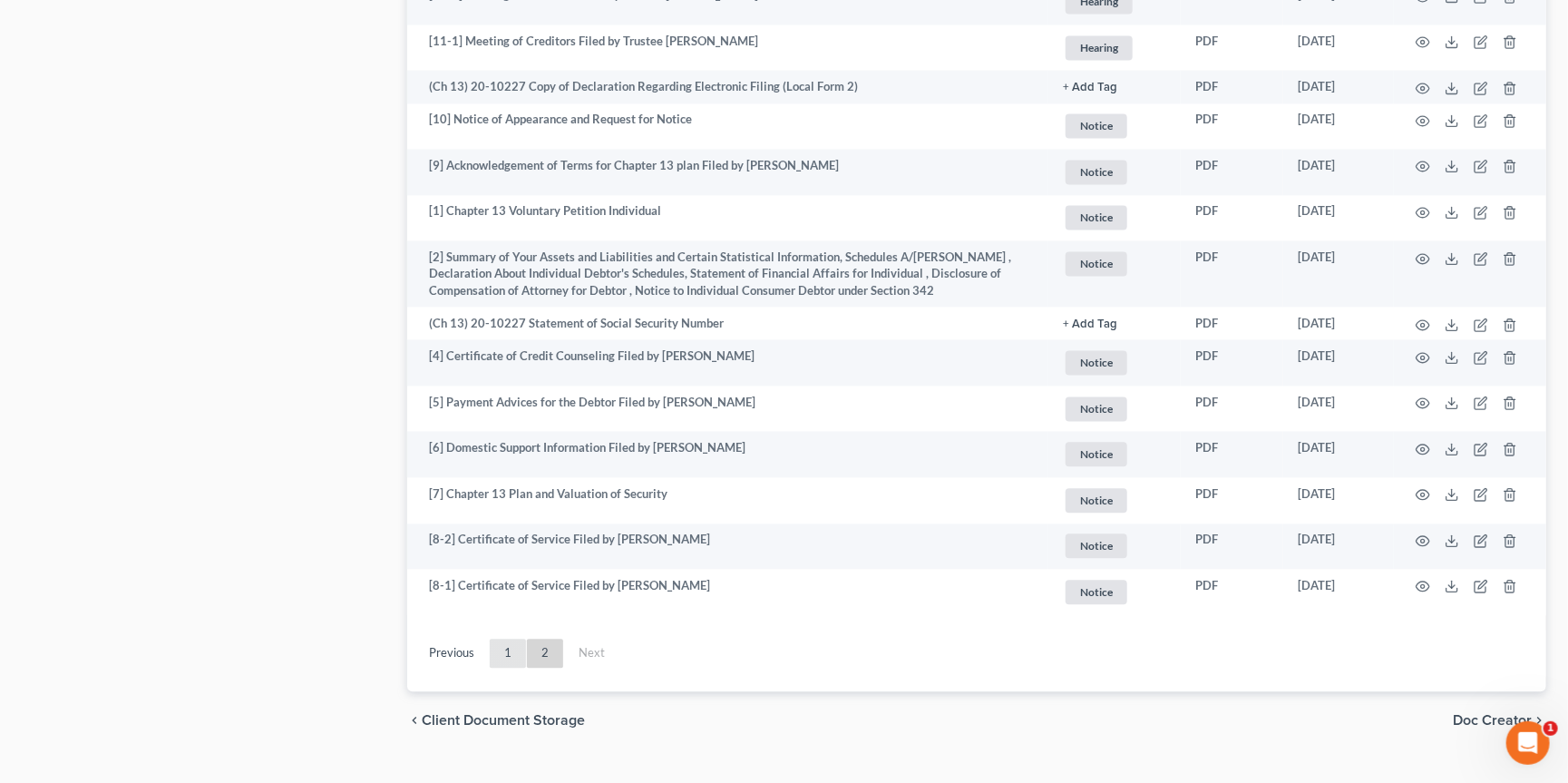
scroll to position [1950, 0]
click at [500, 639] on link "1" at bounding box center [508, 654] width 37 height 29
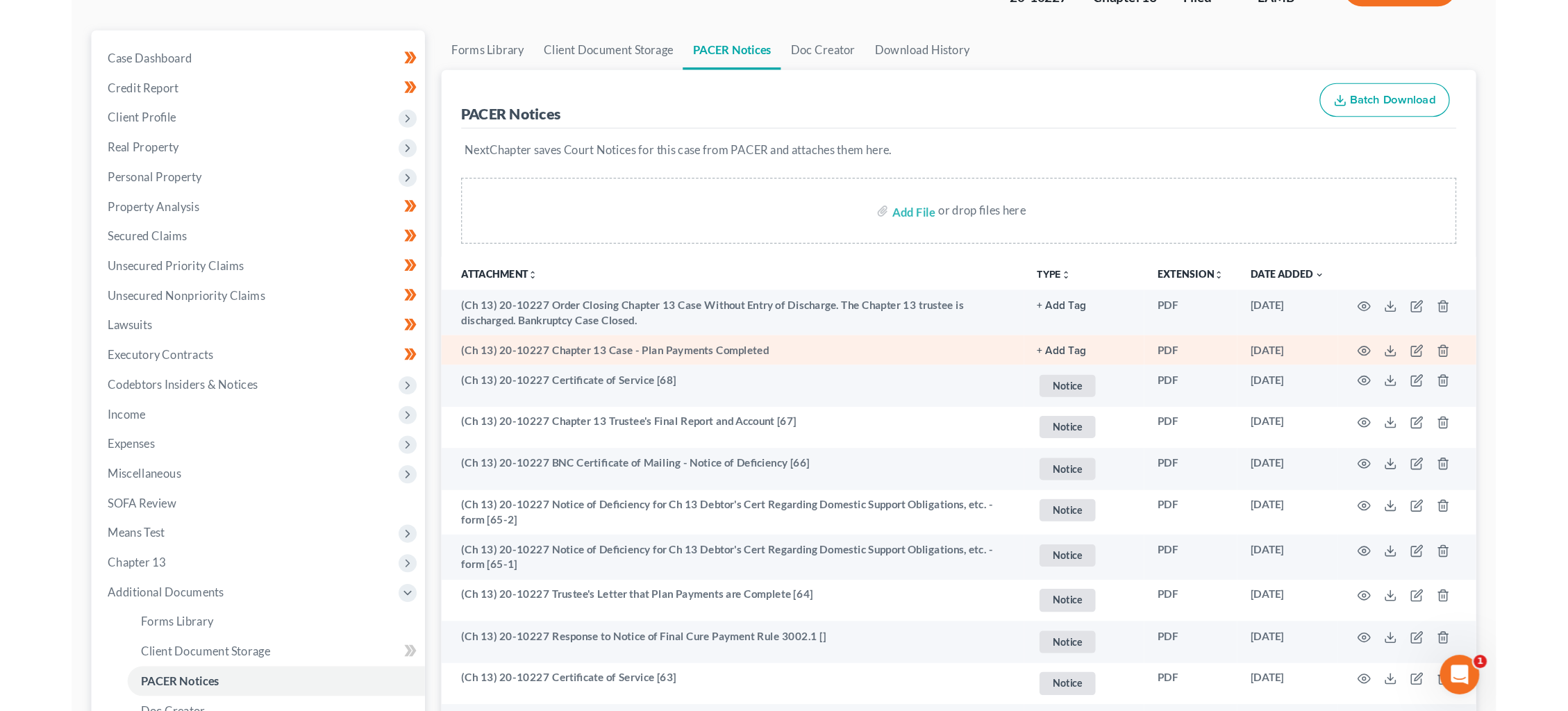
scroll to position [65, 0]
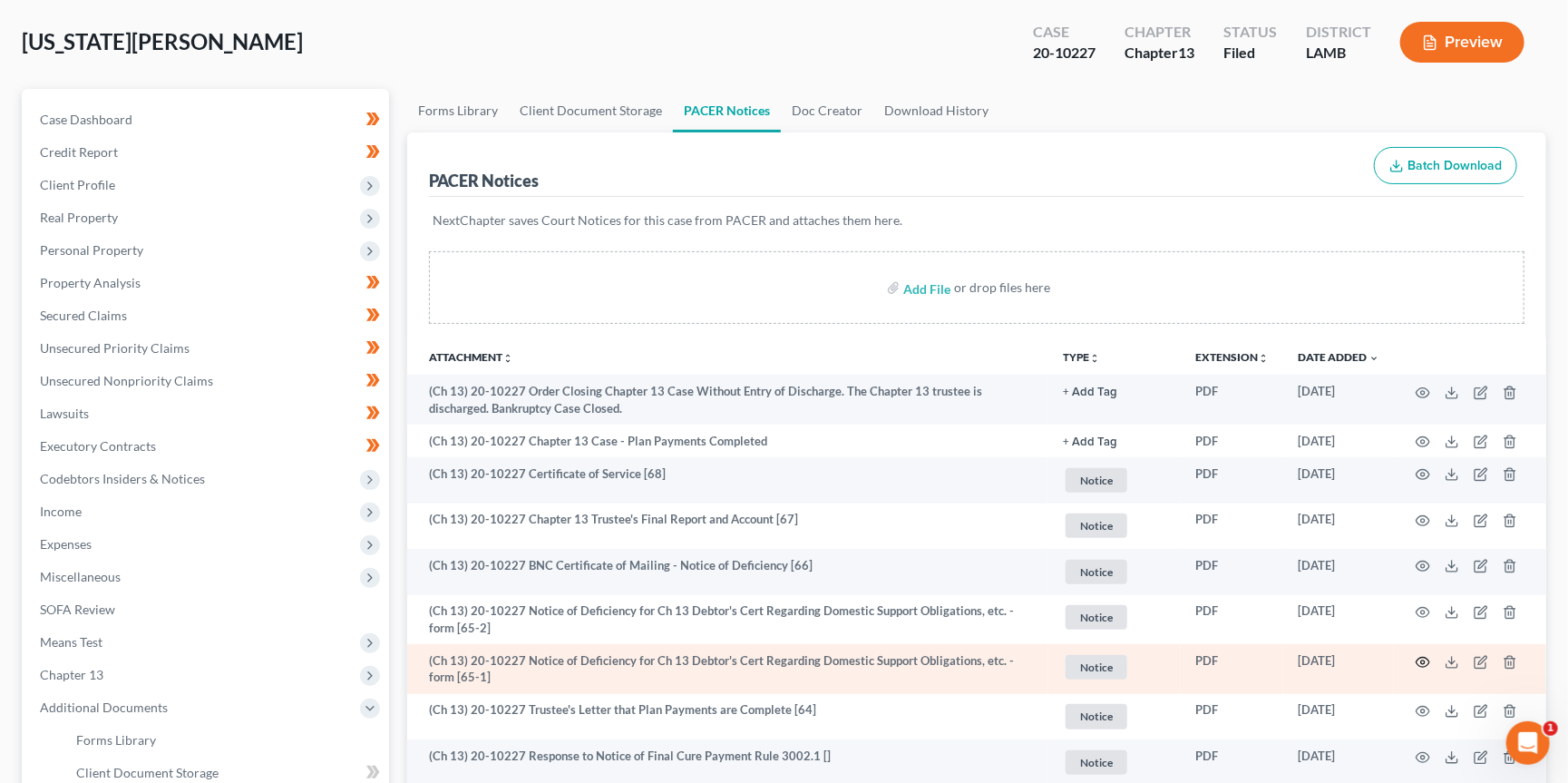
click at [1418, 658] on icon "button" at bounding box center [1422, 662] width 14 height 14
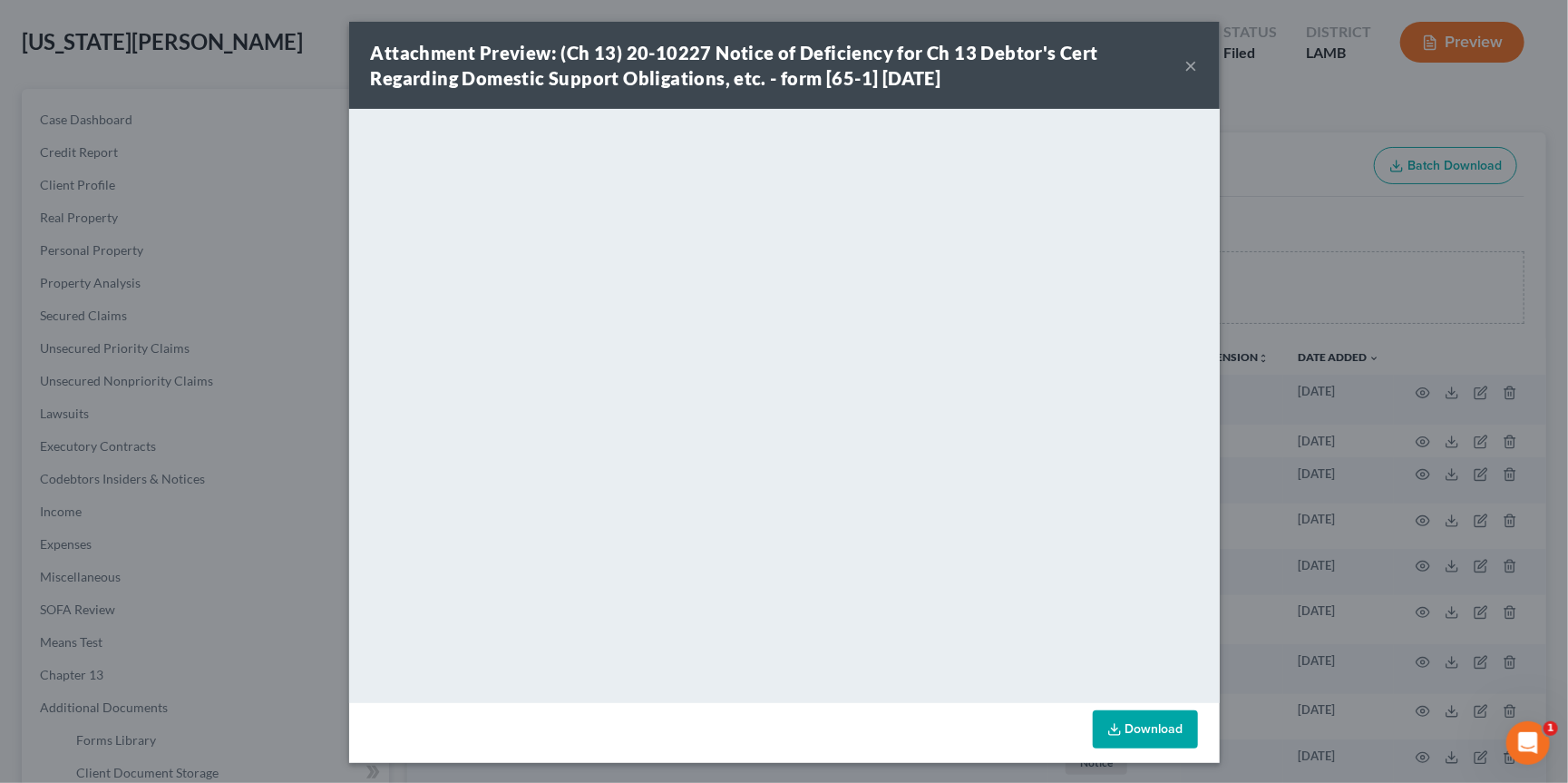
click at [1194, 69] on button "×" at bounding box center [1191, 65] width 13 height 22
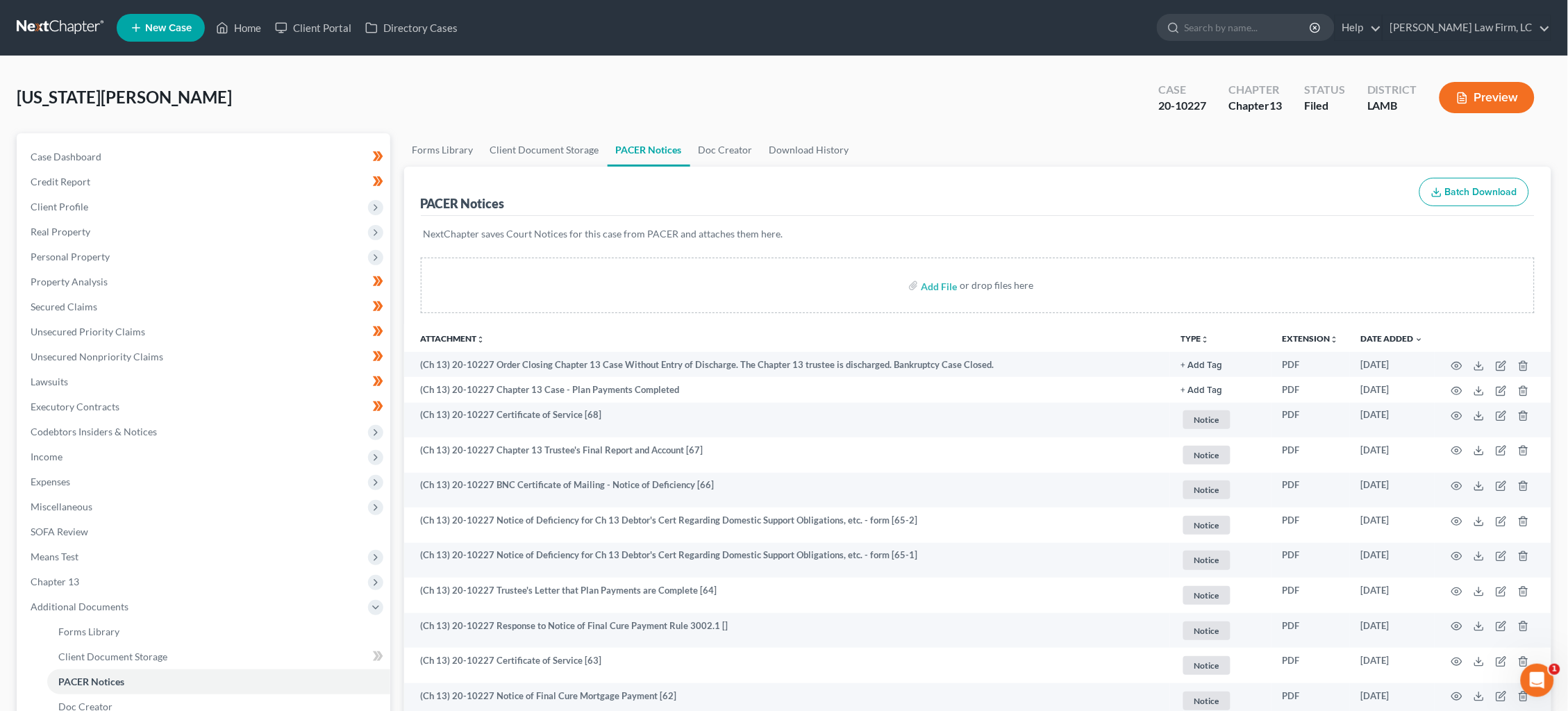
scroll to position [0, 0]
click at [66, 31] on link at bounding box center [61, 28] width 89 height 25
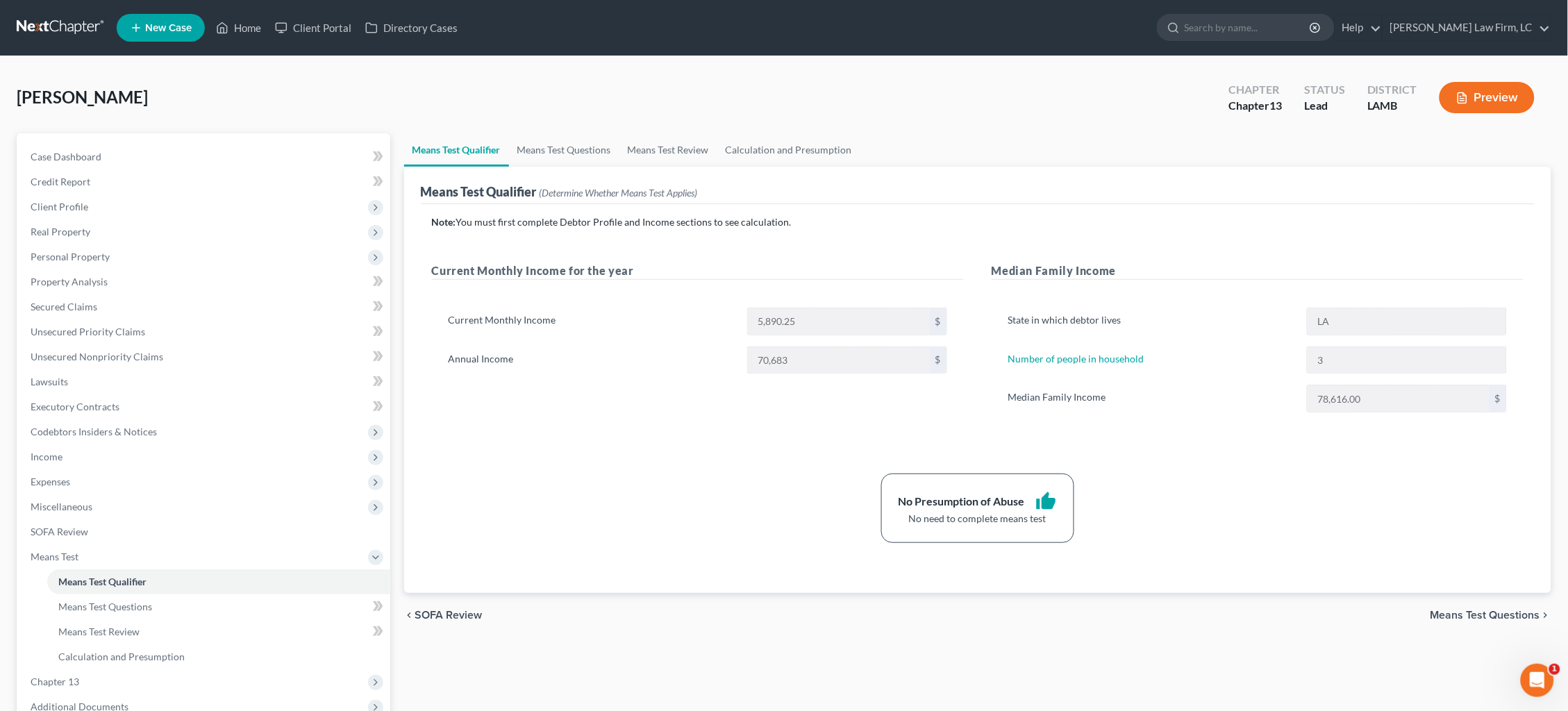
drag, startPoint x: 65, startPoint y: 19, endPoint x: 100, endPoint y: 27, distance: 35.9
click at [65, 19] on link at bounding box center [61, 28] width 89 height 25
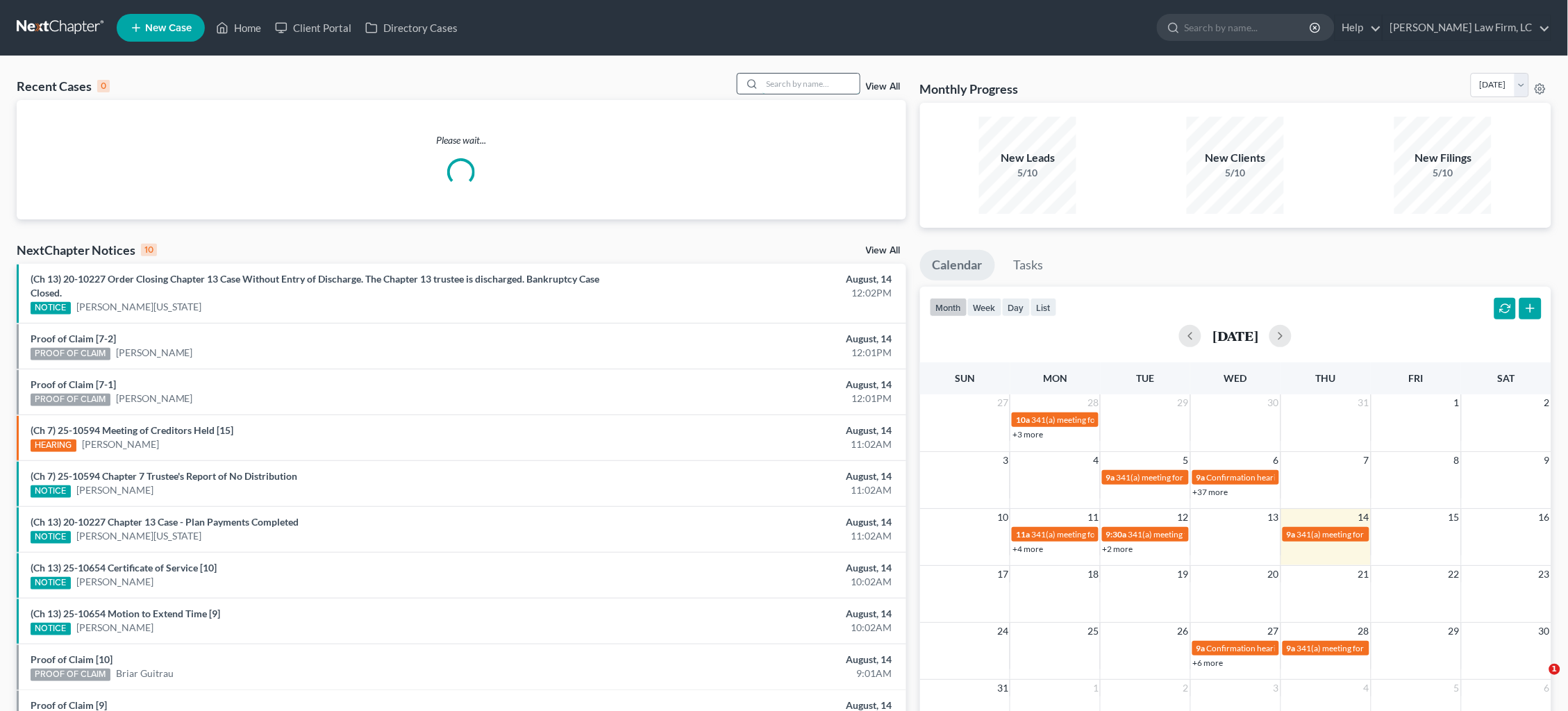
click at [844, 83] on input "search" at bounding box center [811, 83] width 97 height 20
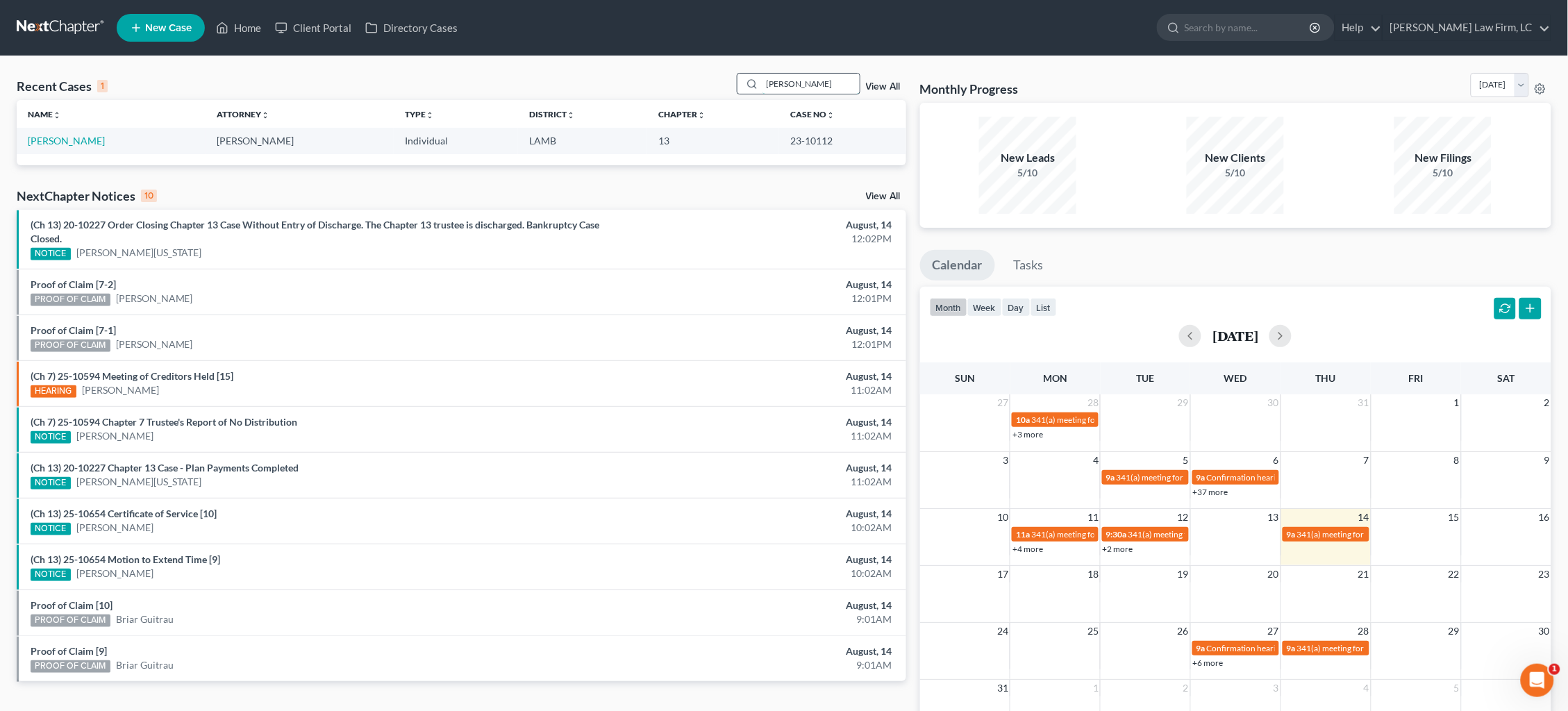
type input "Raymond Ashley"
drag, startPoint x: 843, startPoint y: 82, endPoint x: 75, endPoint y: 140, distance: 770.2
click at [75, 140] on link "[PERSON_NAME]" at bounding box center [66, 141] width 77 height 12
click at [71, 142] on link "[PERSON_NAME]" at bounding box center [66, 141] width 77 height 12
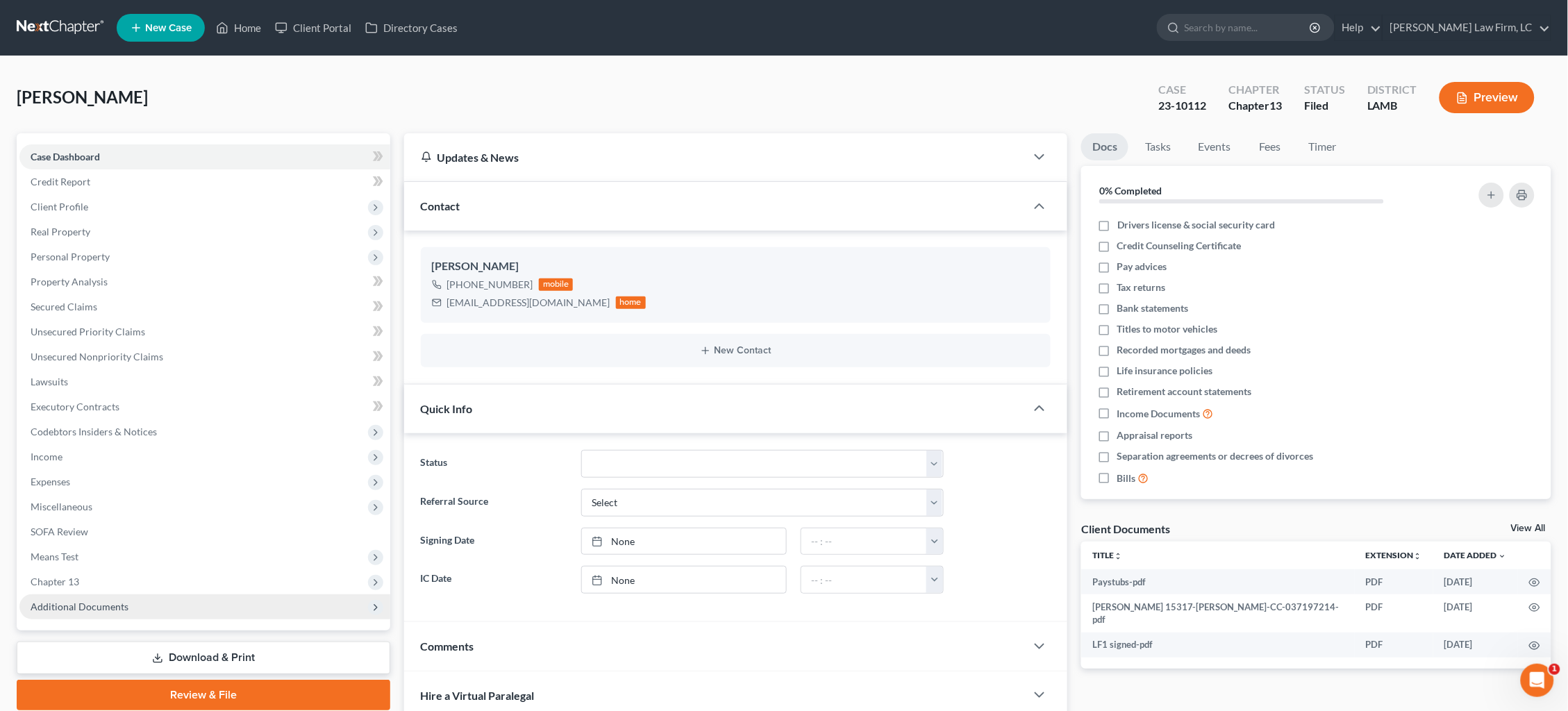
click at [87, 601] on span "Additional Documents" at bounding box center [79, 607] width 98 height 12
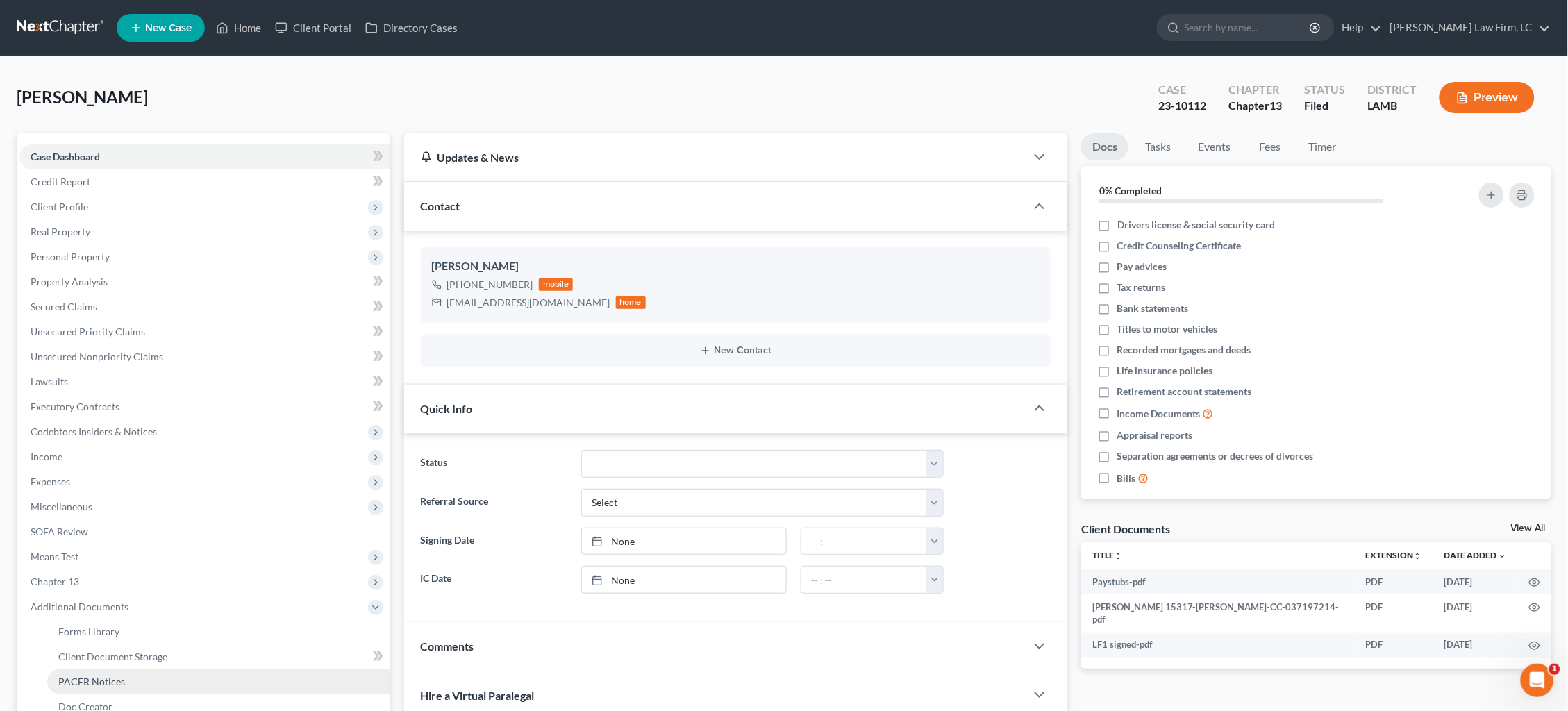
click at [99, 676] on span "PACER Notices" at bounding box center [92, 681] width 66 height 12
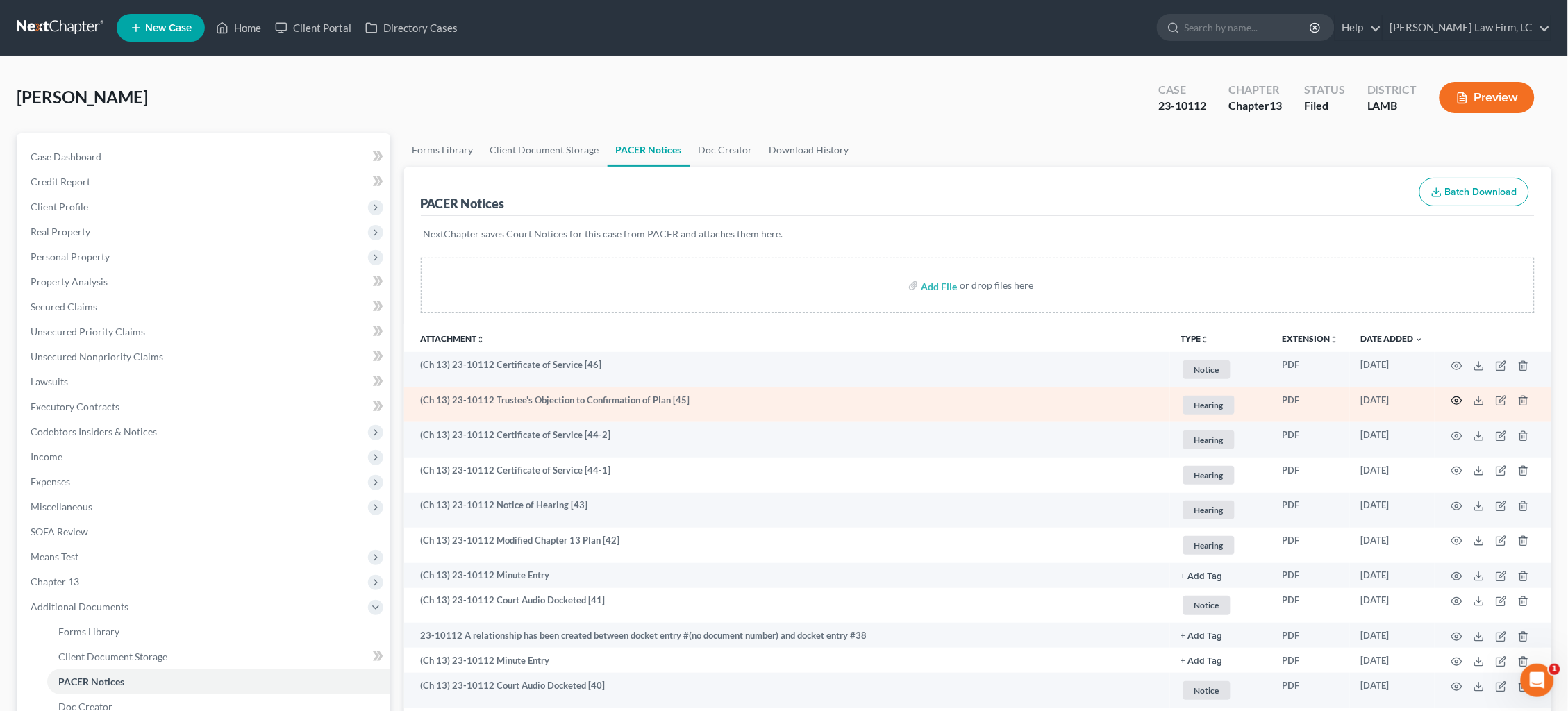
click at [1459, 400] on icon "button" at bounding box center [1457, 400] width 11 height 11
